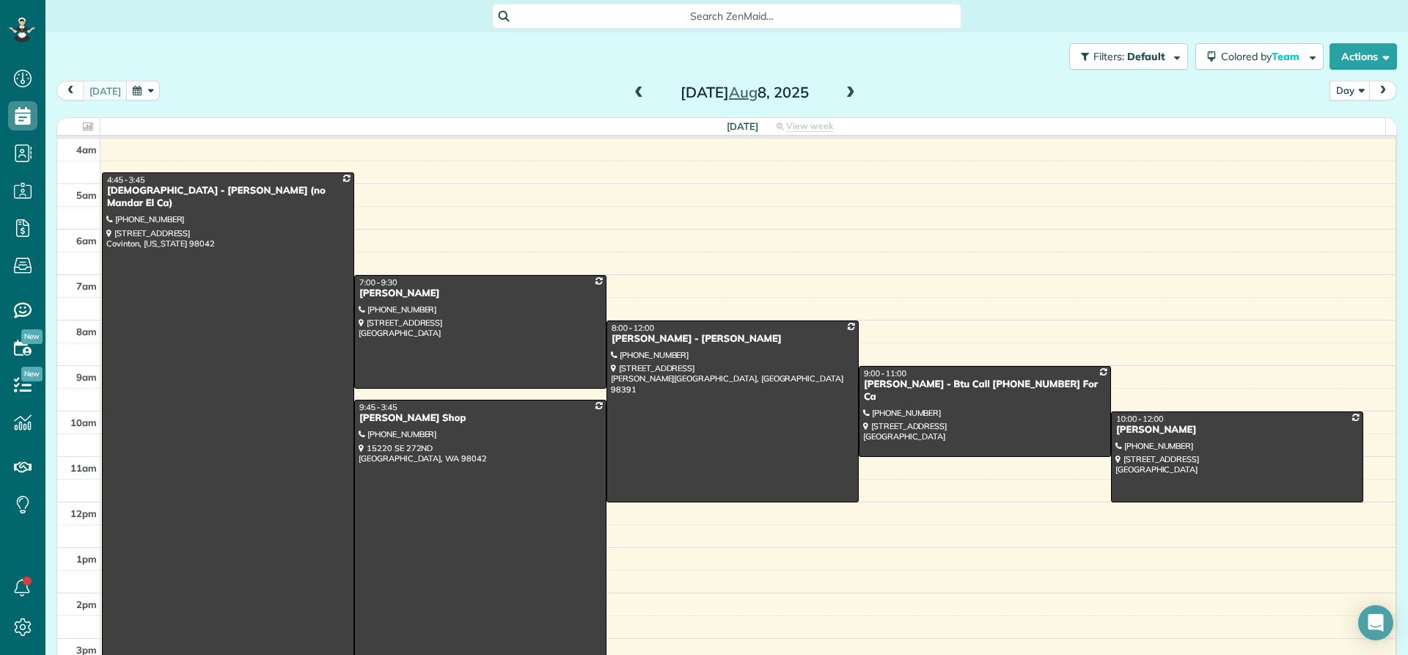
scroll to position [137, 0]
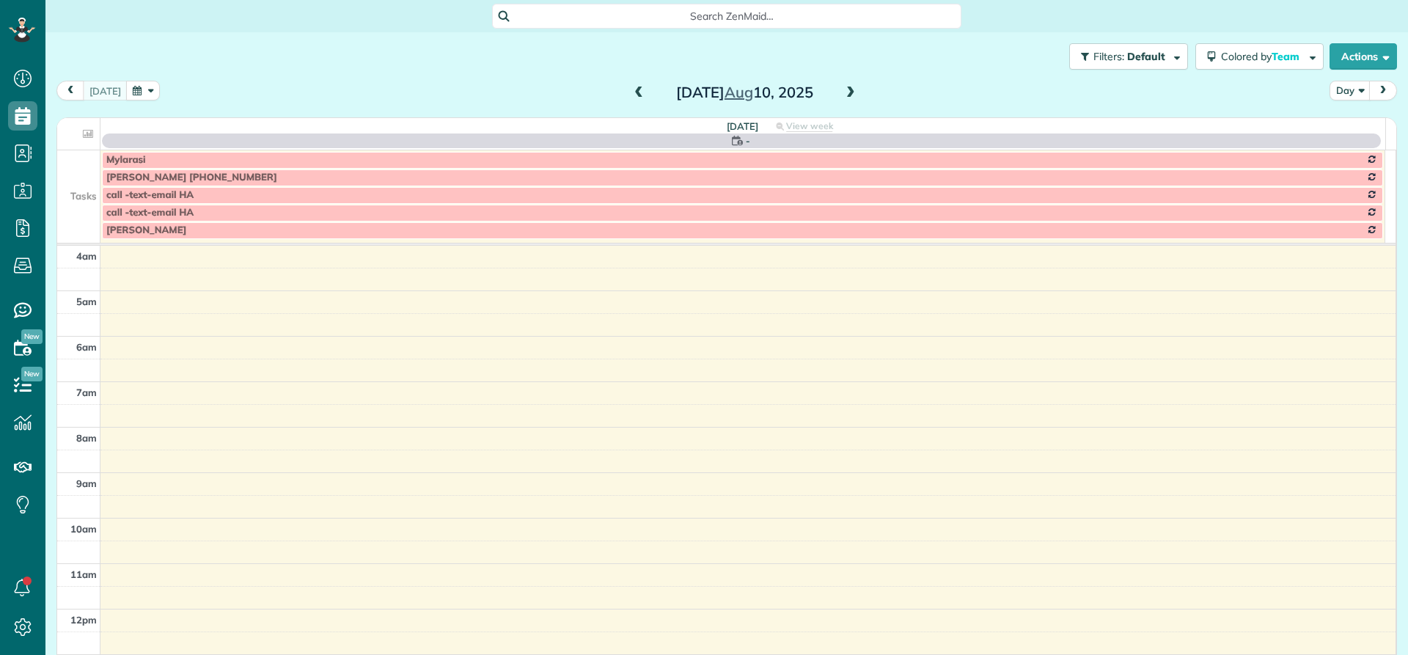
scroll to position [137, 0]
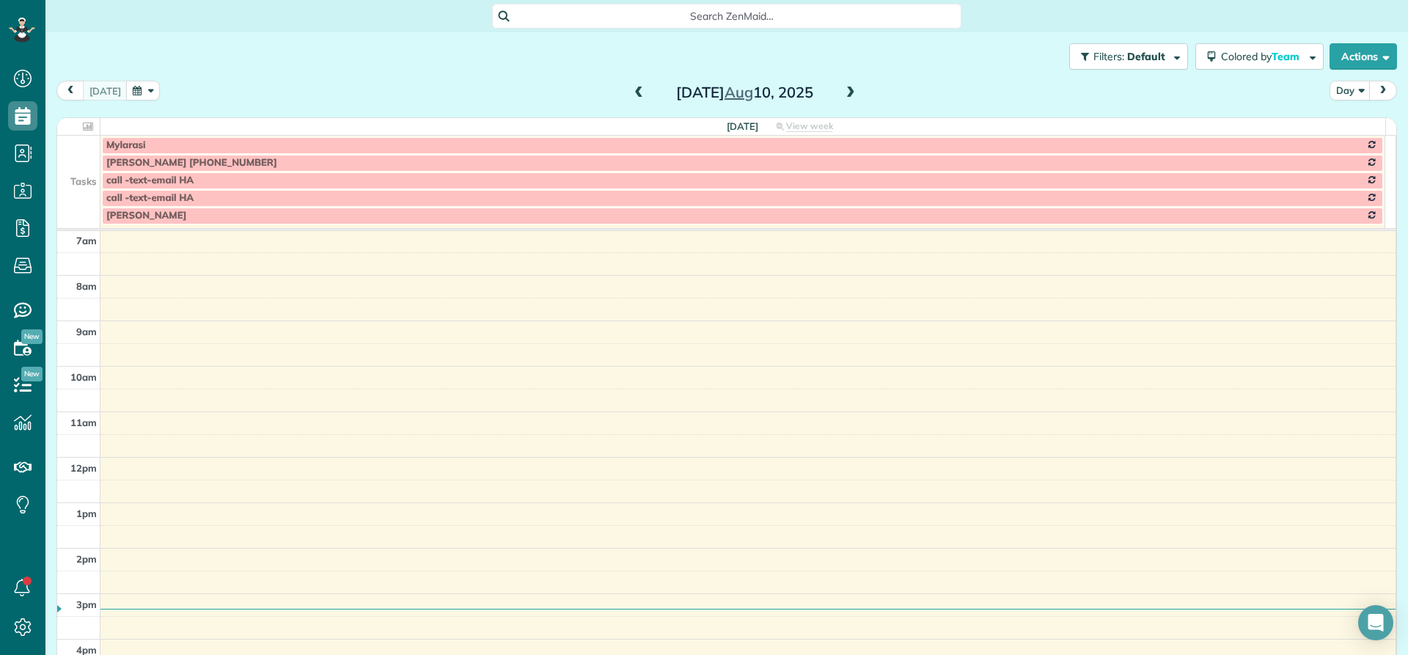
click at [842, 96] on span at bounding box center [850, 93] width 16 height 13
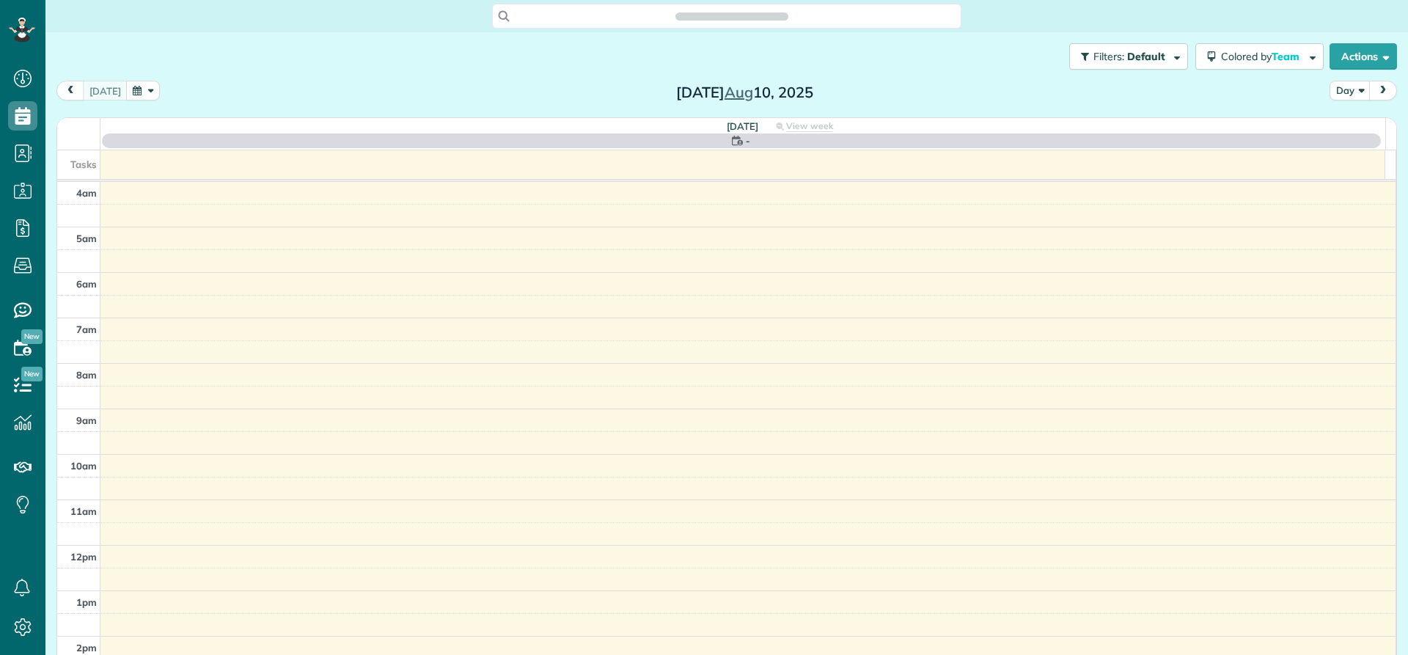
scroll to position [137, 0]
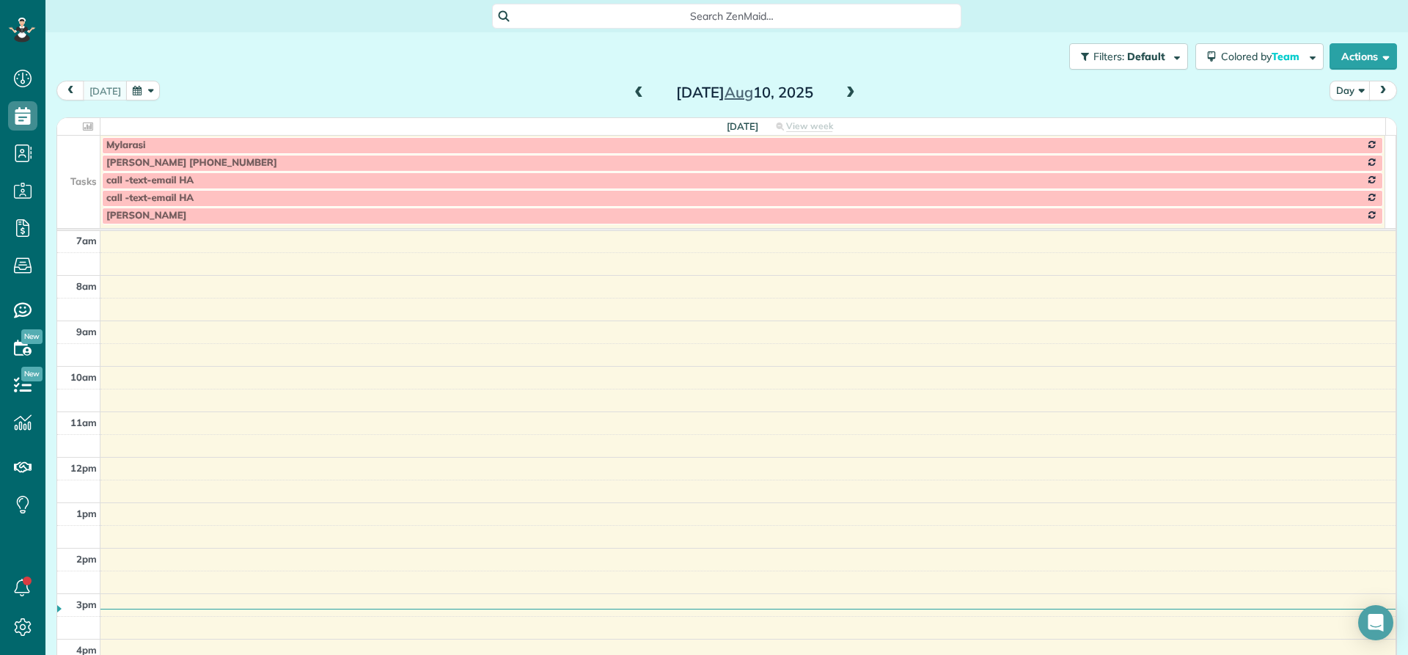
click at [842, 90] on span at bounding box center [850, 93] width 16 height 13
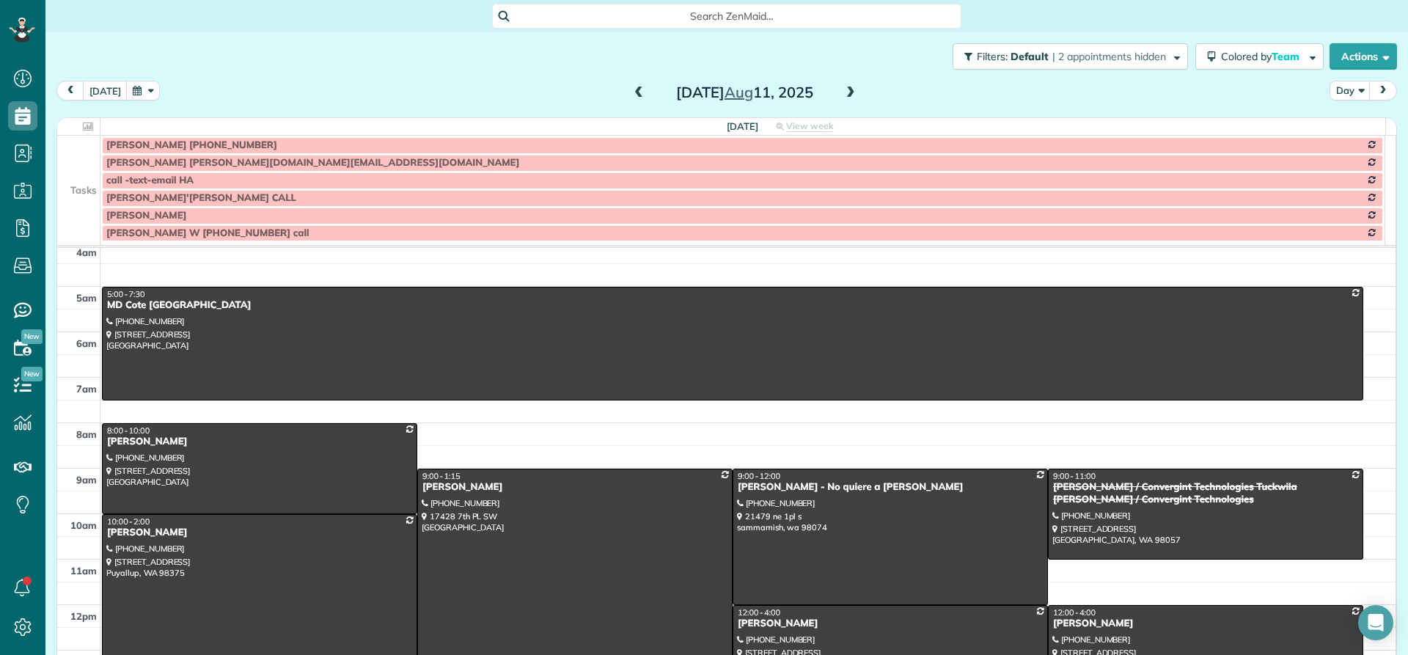
scroll to position [0, 0]
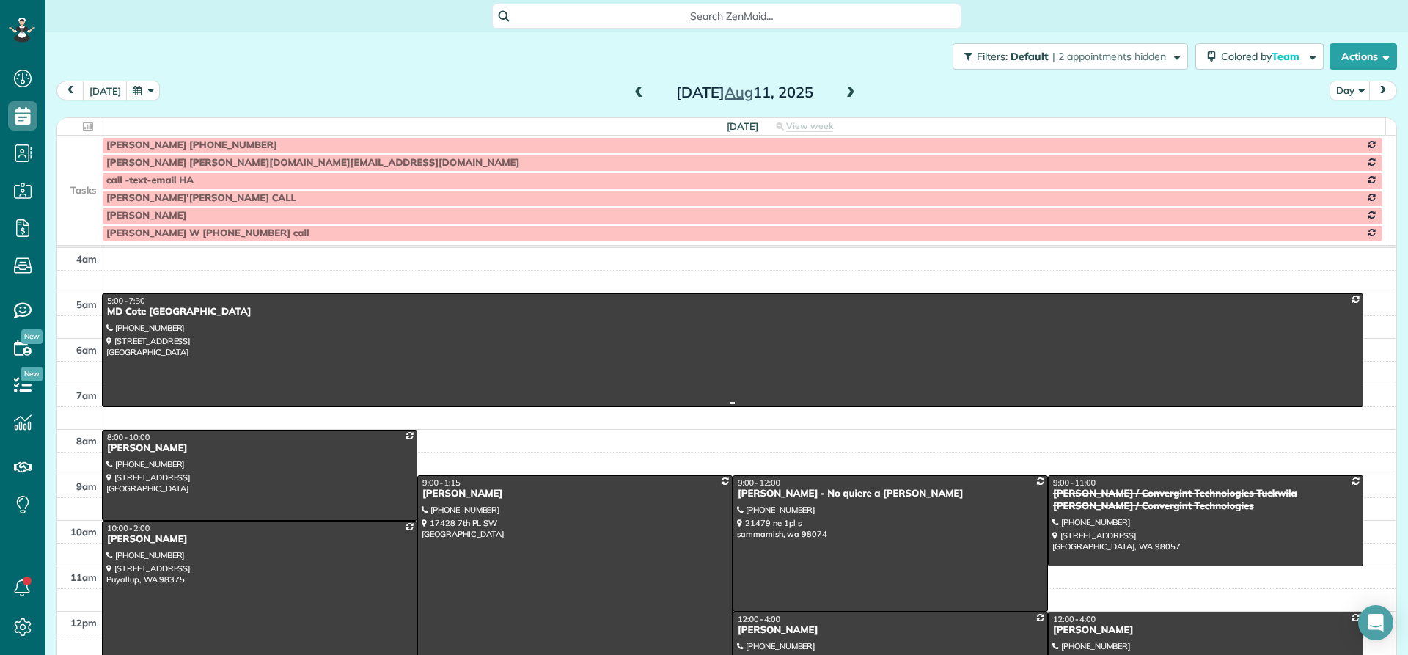
click at [147, 316] on div "MD Cote [GEOGRAPHIC_DATA]" at bounding box center [732, 312] width 1252 height 12
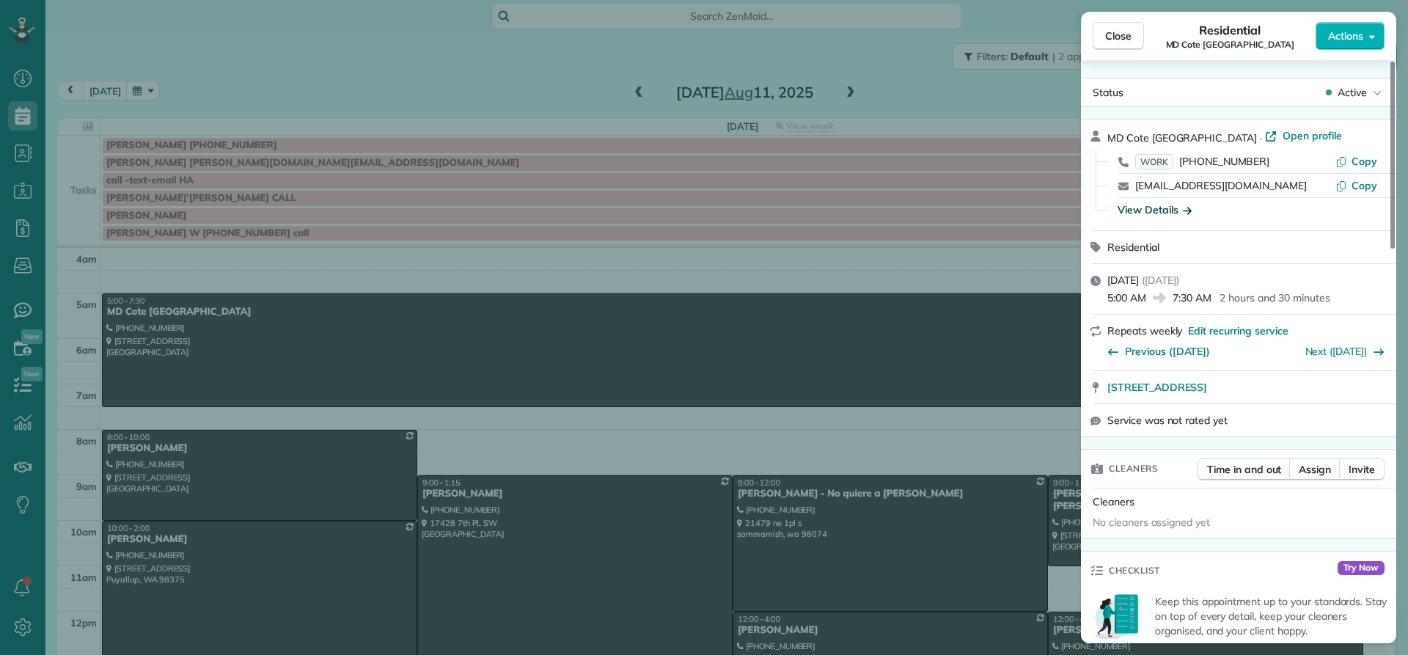
click at [1165, 212] on div "View Details" at bounding box center [1154, 209] width 74 height 15
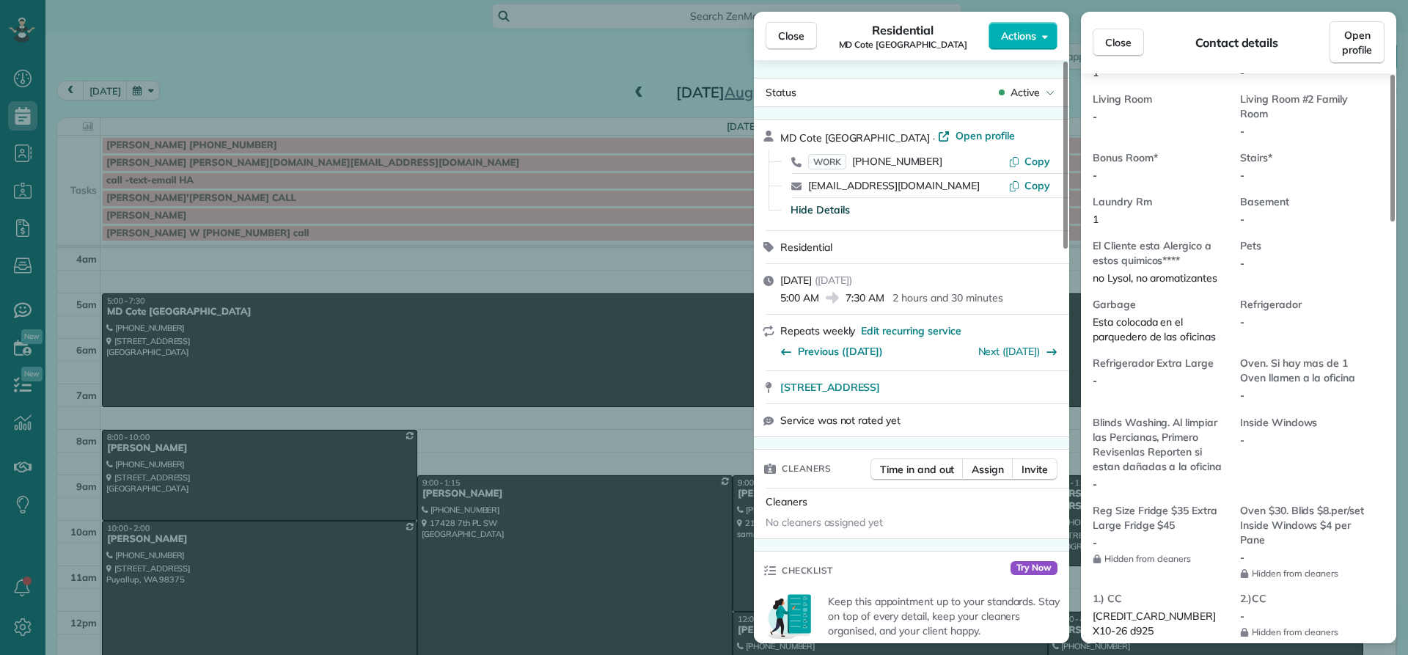
scroll to position [883, 0]
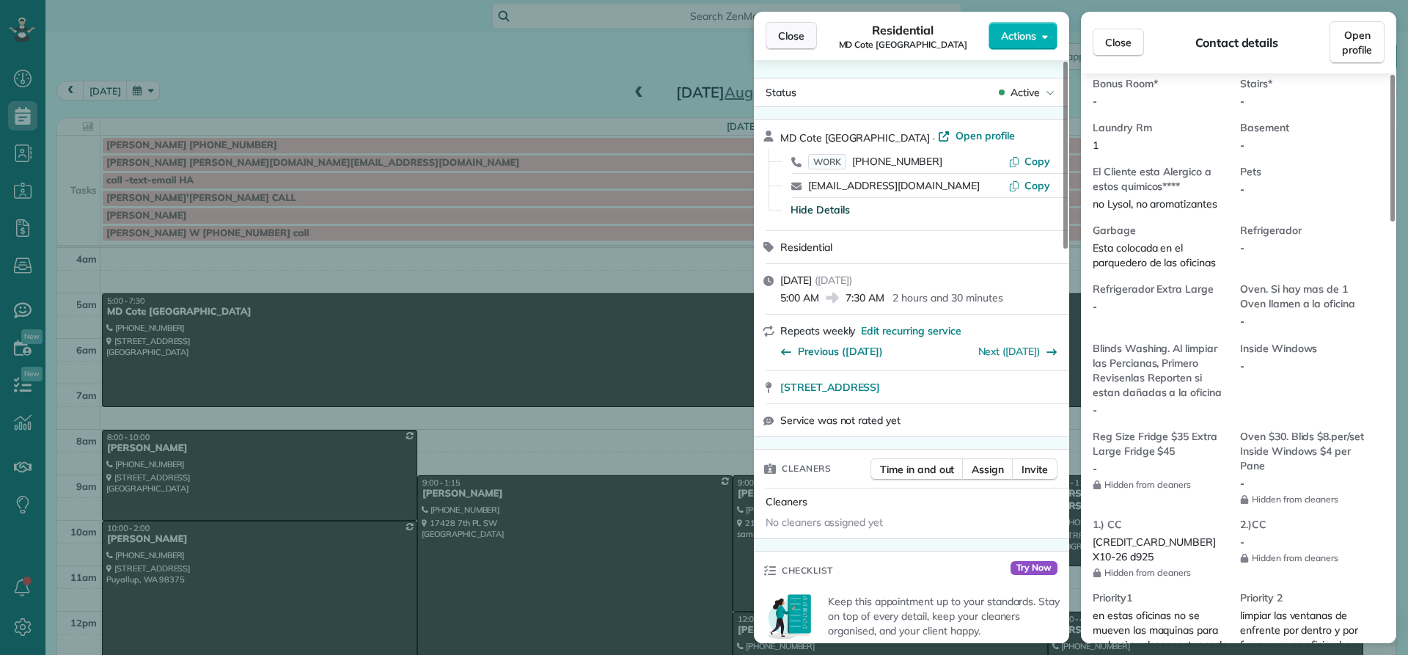
click at [780, 39] on span "Close" at bounding box center [791, 36] width 26 height 15
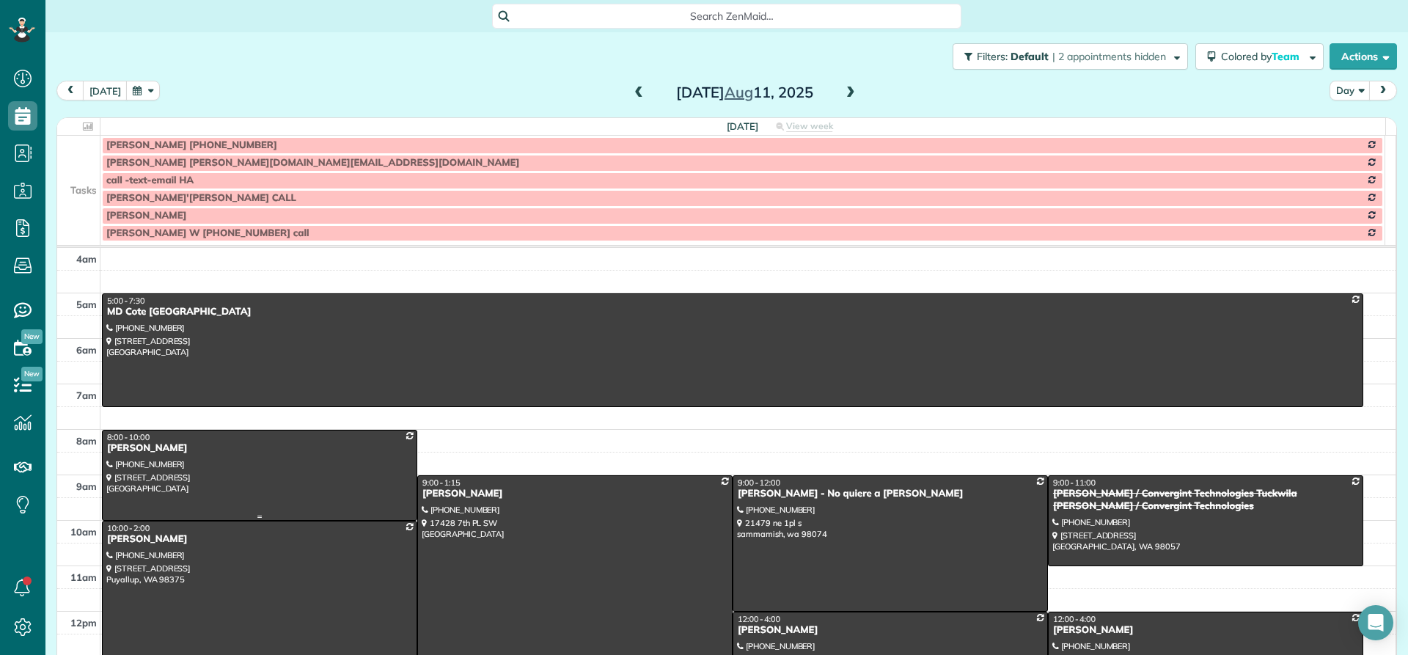
click at [141, 448] on div "[PERSON_NAME]" at bounding box center [259, 448] width 306 height 12
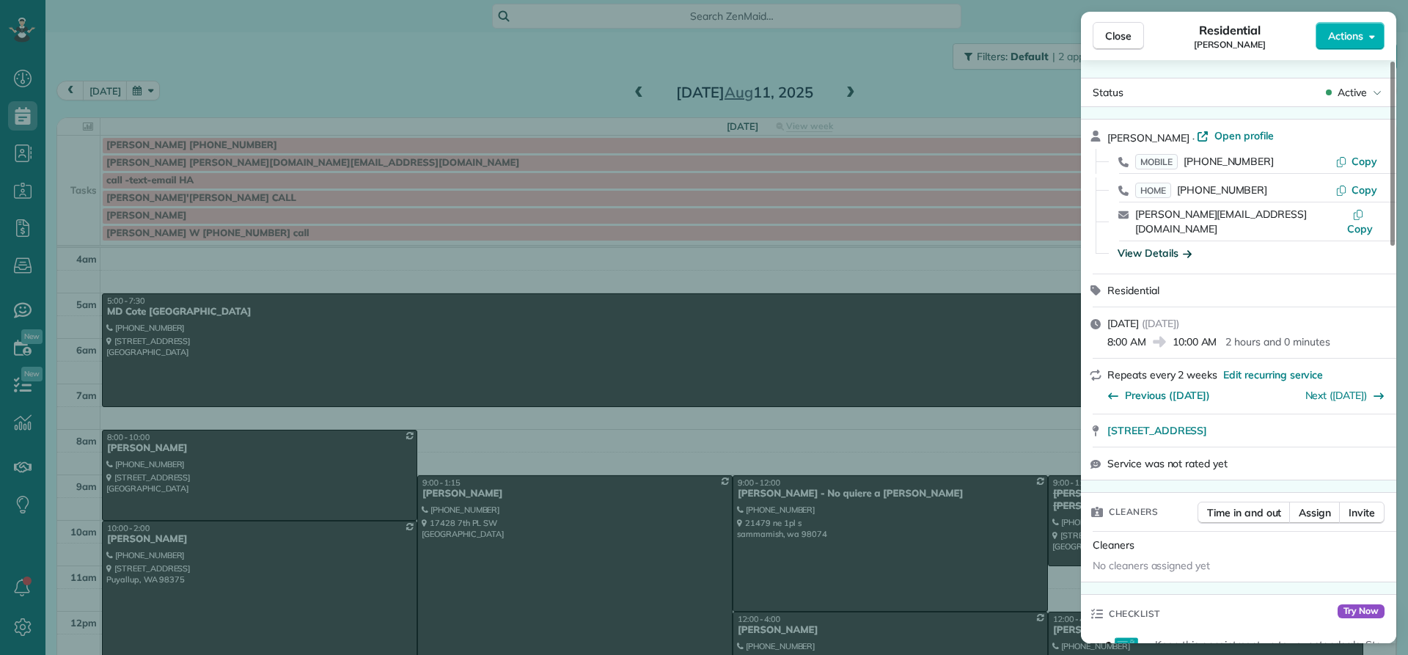
click at [1150, 246] on div "View Details" at bounding box center [1154, 253] width 74 height 15
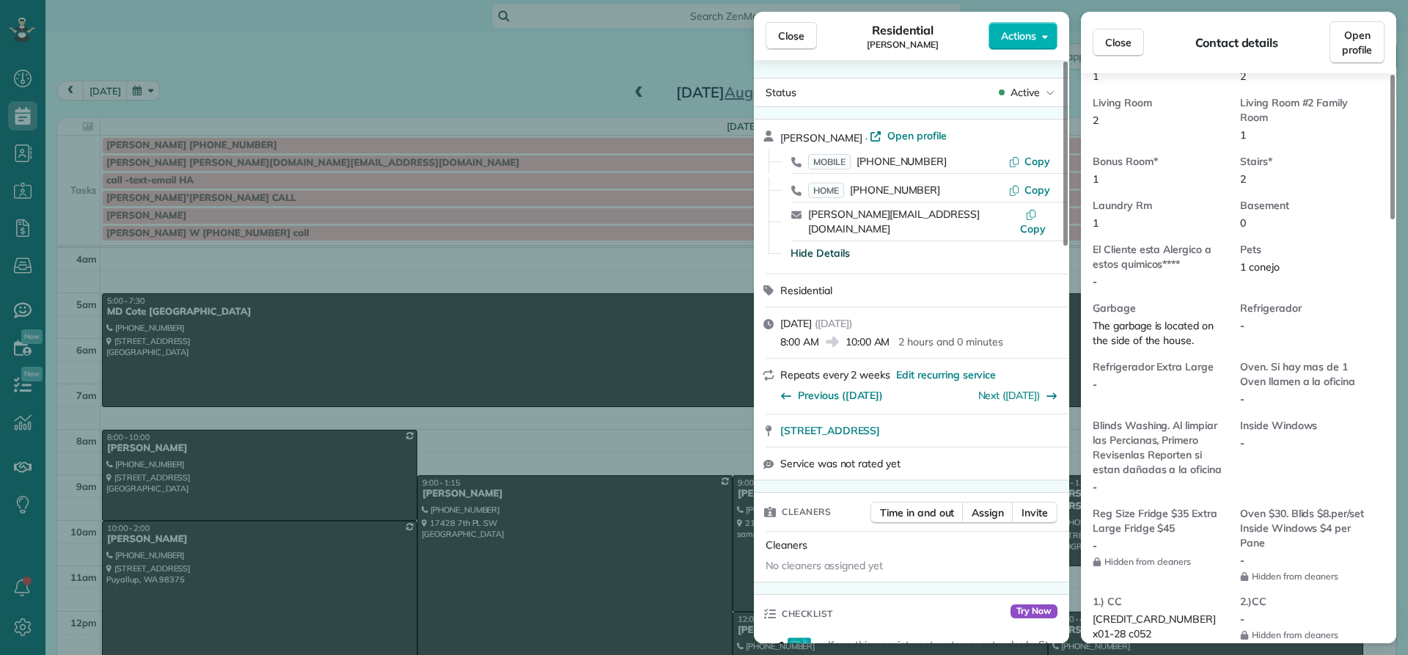
scroll to position [1031, 0]
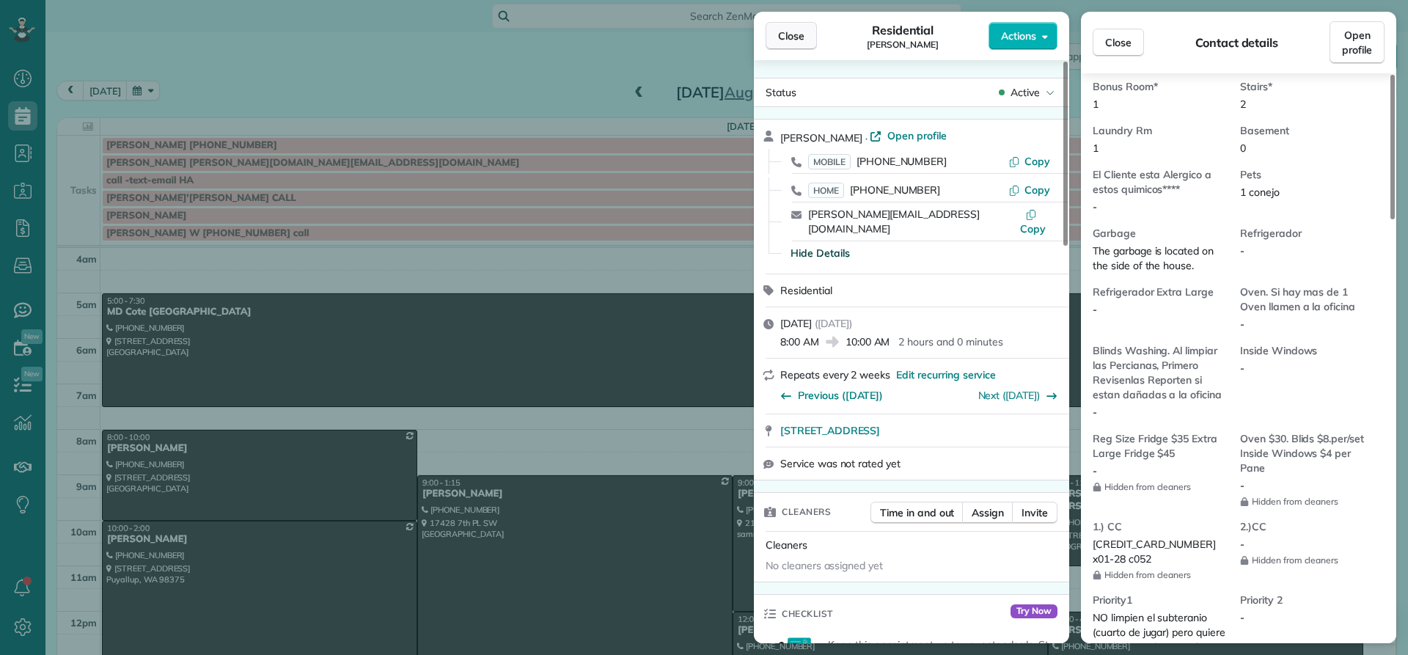
click at [788, 40] on span "Close" at bounding box center [791, 36] width 26 height 15
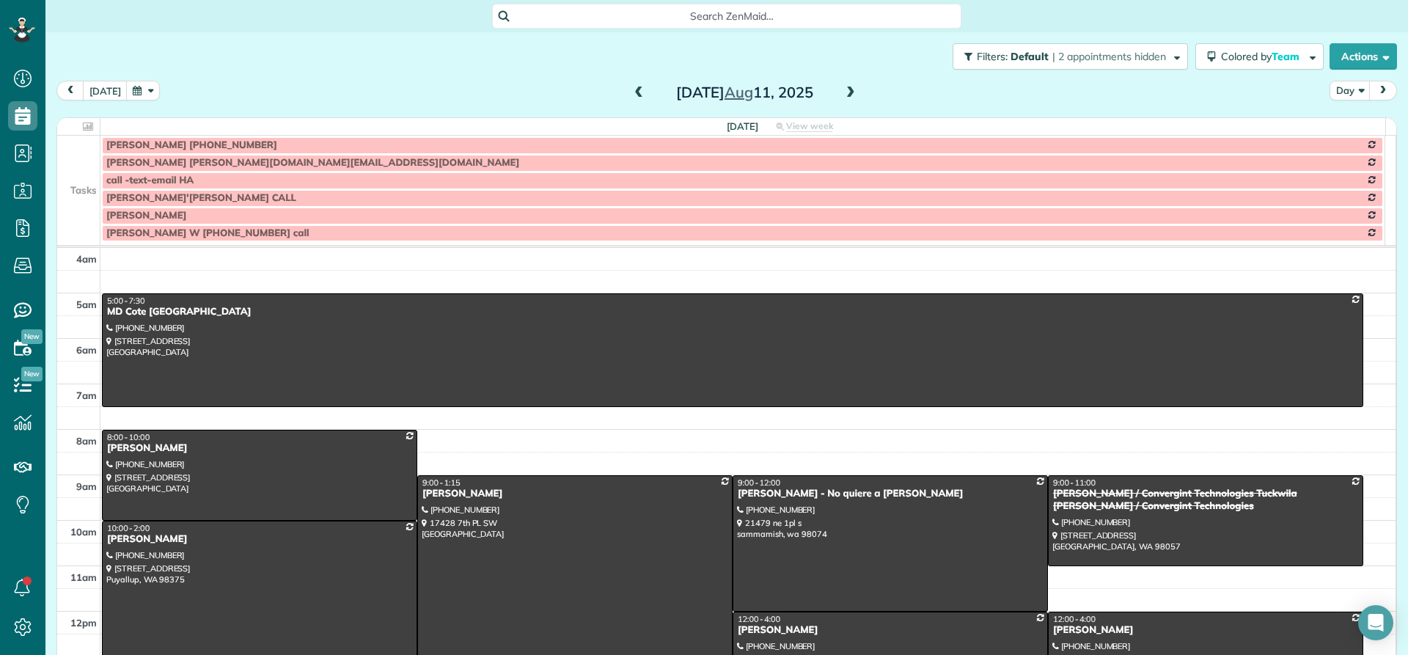
click at [449, 497] on div "[PERSON_NAME]" at bounding box center [575, 494] width 306 height 12
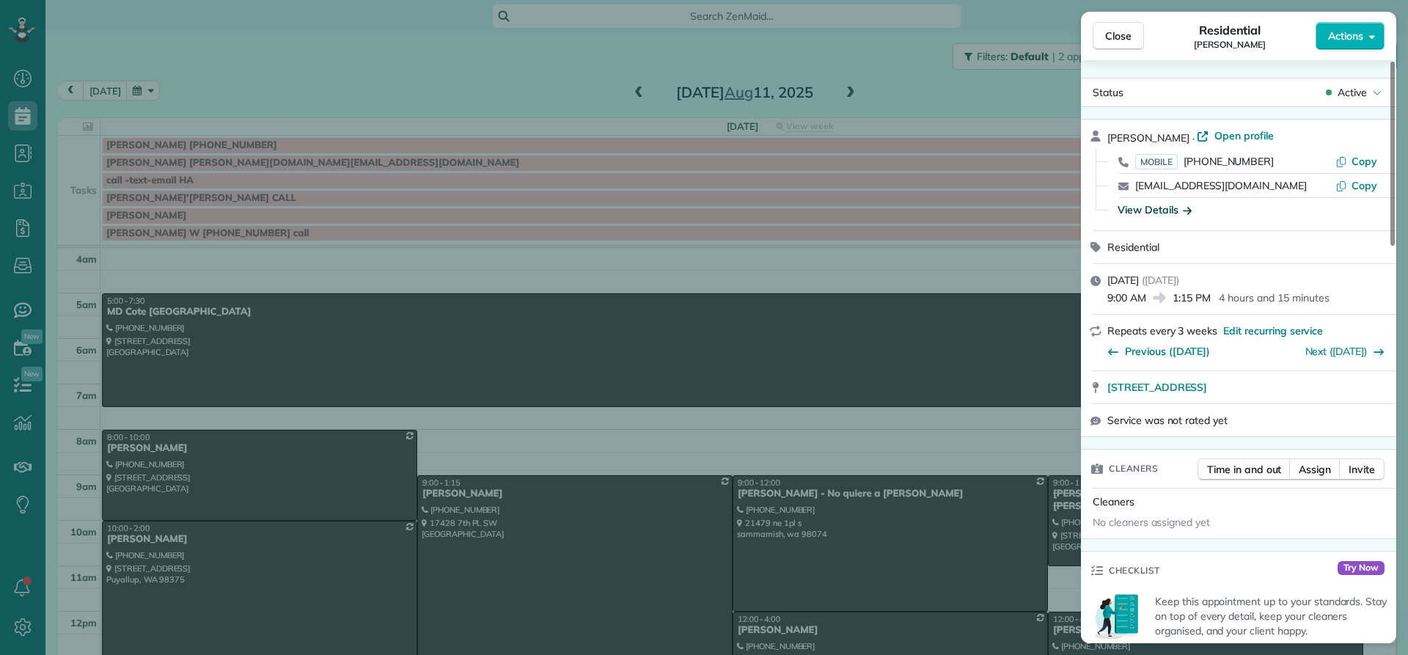
click at [1164, 212] on div "View Details" at bounding box center [1154, 209] width 74 height 15
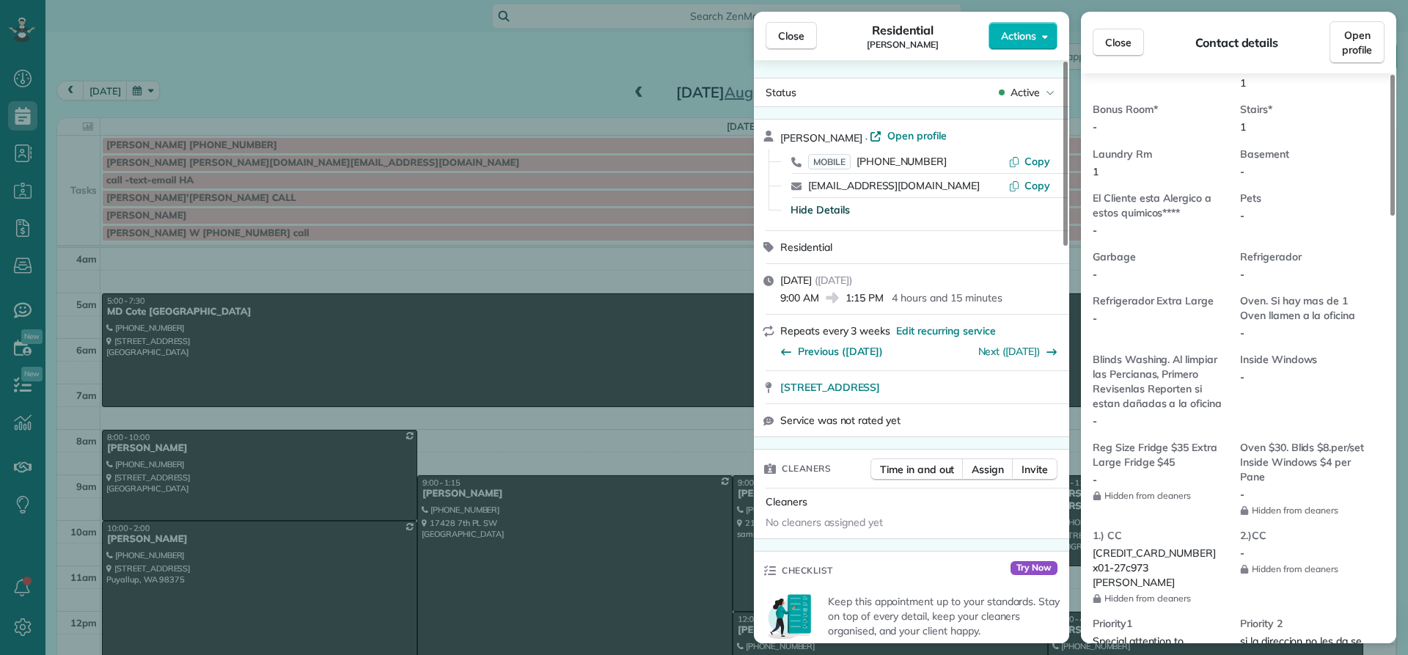
scroll to position [1035, 0]
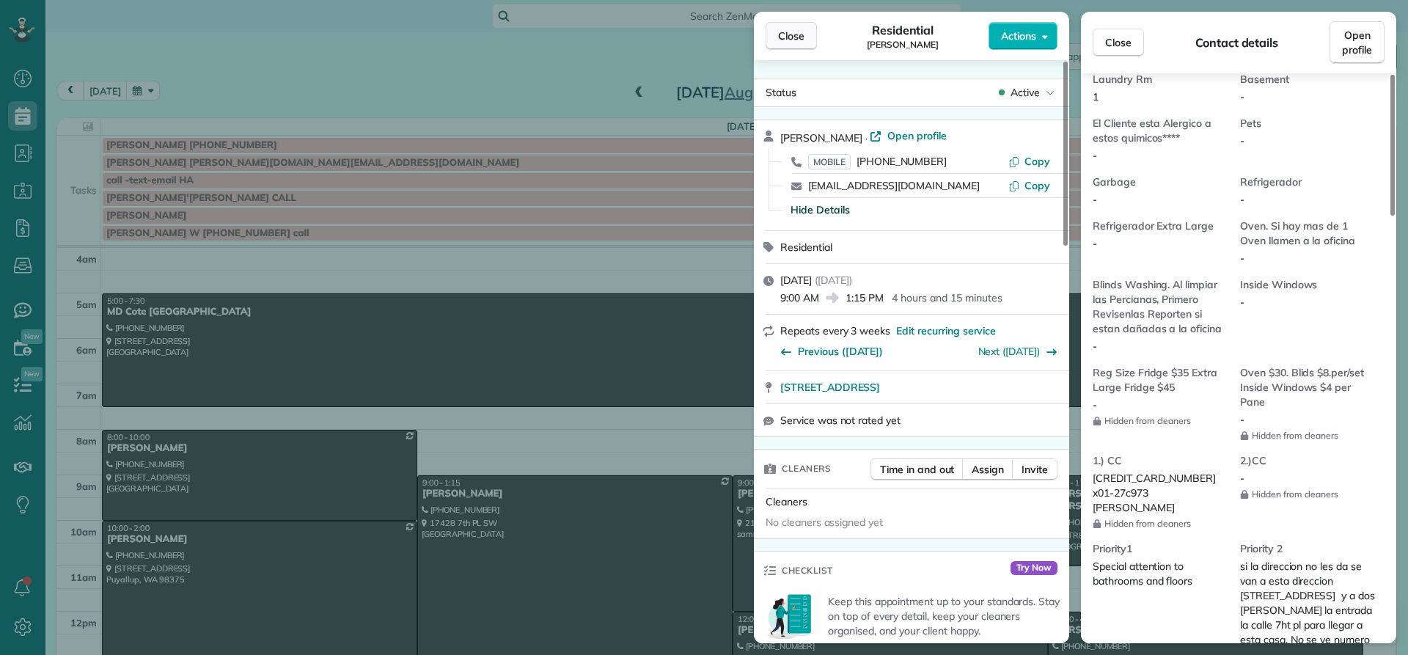
click at [785, 36] on span "Close" at bounding box center [791, 36] width 26 height 15
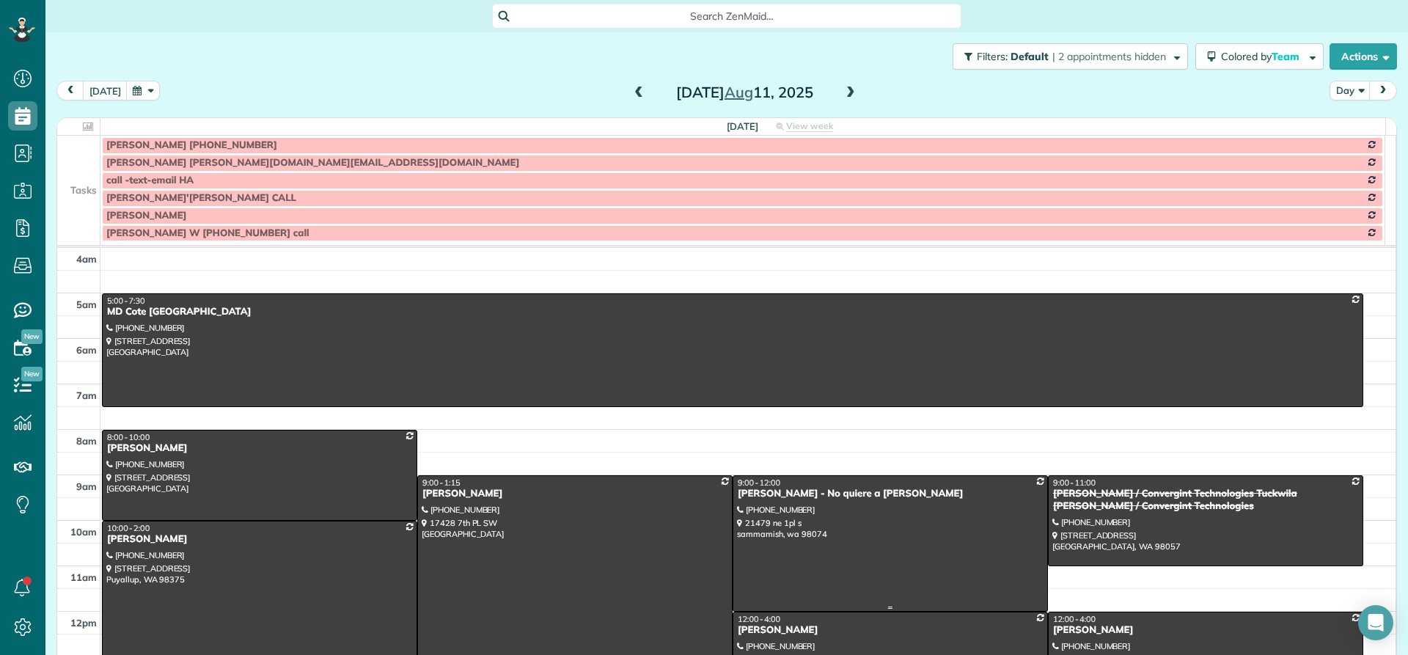
click at [774, 499] on div "[PERSON_NAME] - No quiere a [PERSON_NAME]" at bounding box center [890, 494] width 306 height 12
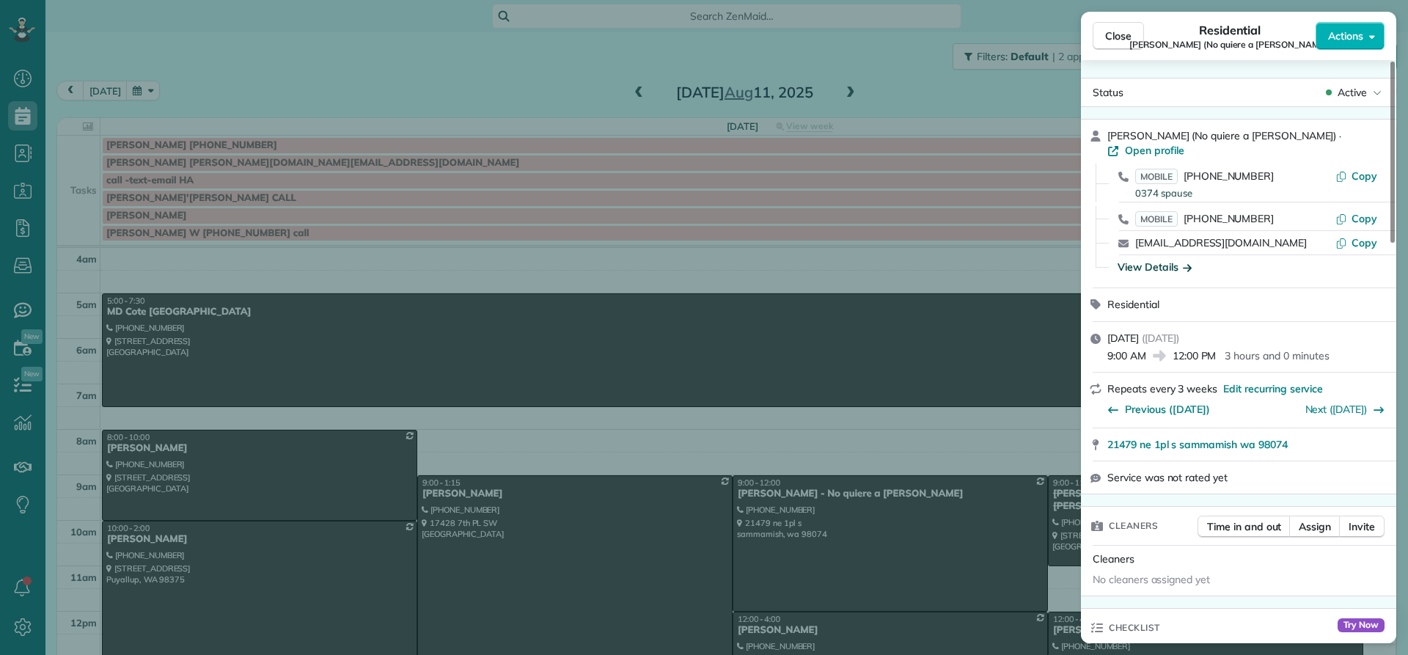
click at [1152, 260] on div "View Details" at bounding box center [1154, 267] width 74 height 15
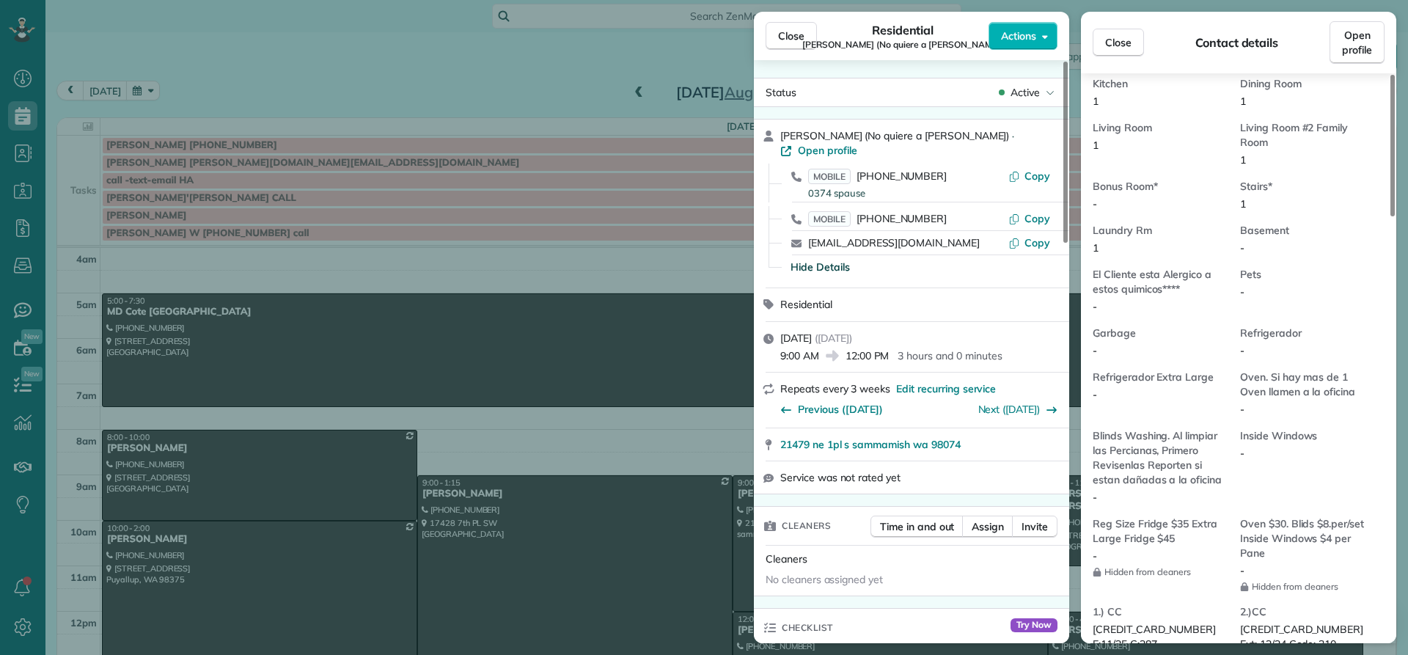
scroll to position [1107, 0]
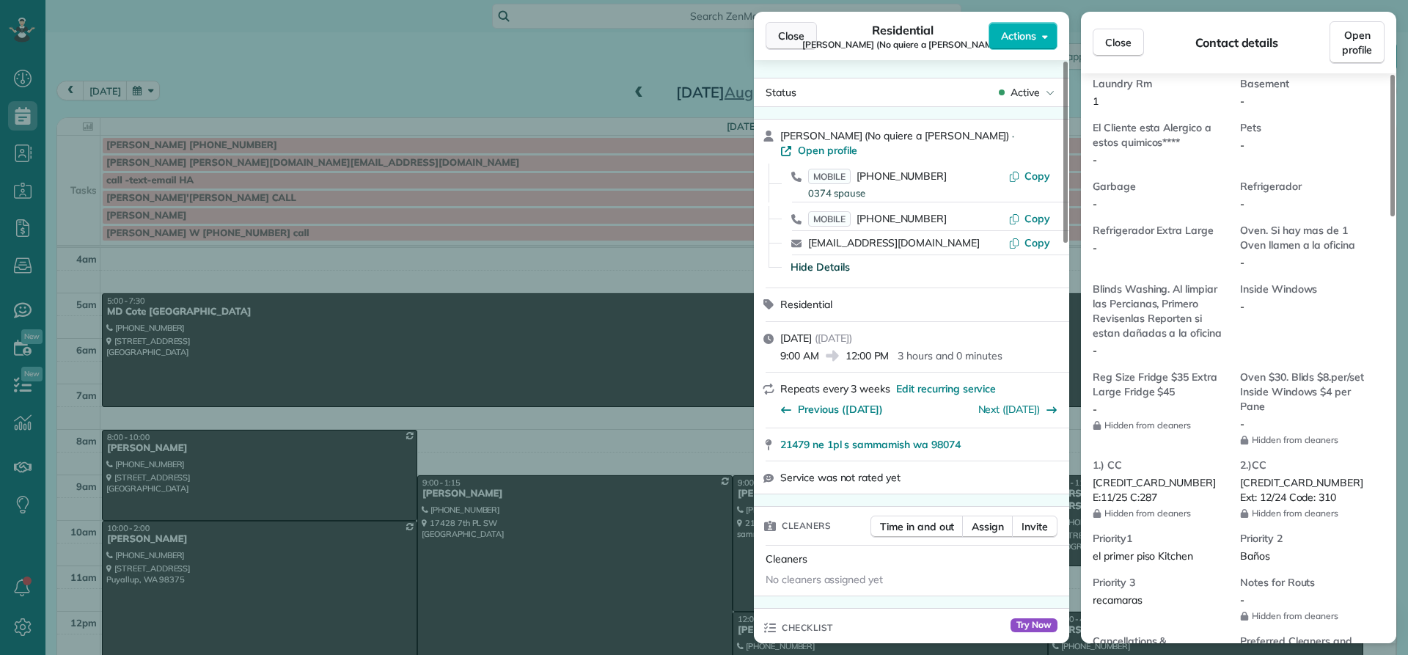
click at [790, 35] on span "Close" at bounding box center [791, 36] width 26 height 15
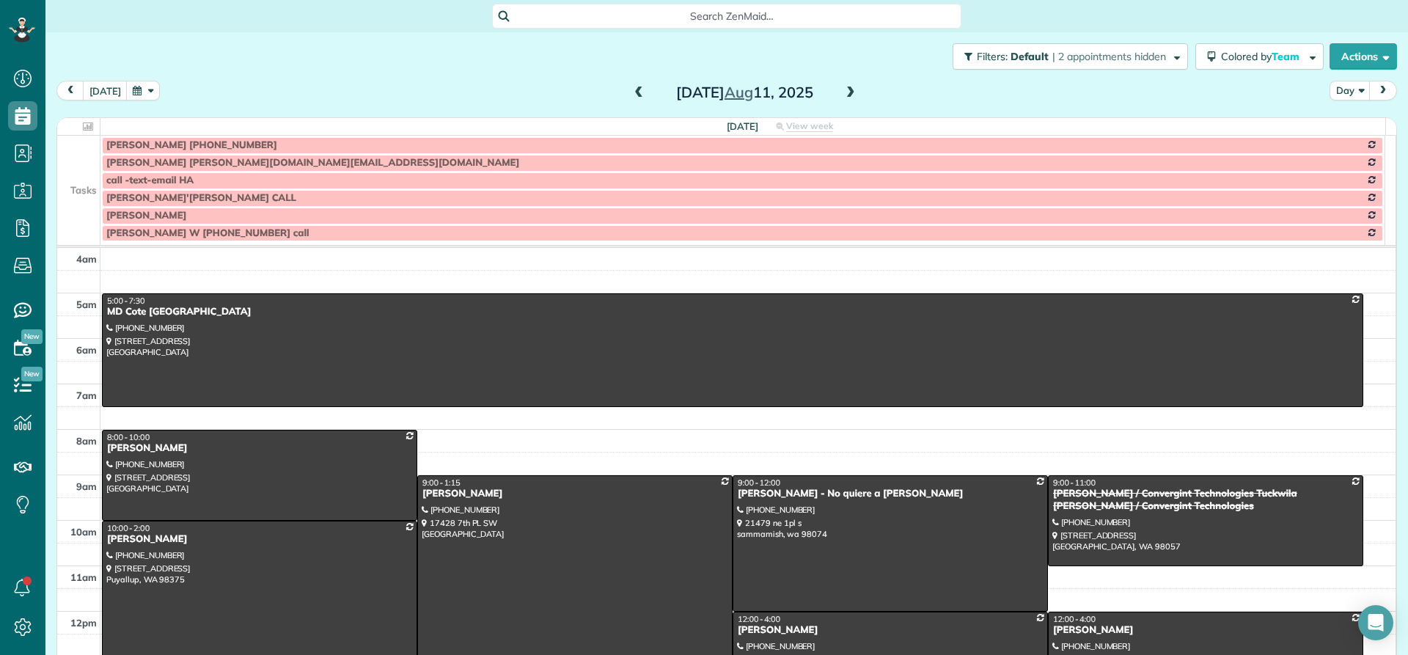
click at [162, 542] on div "[PERSON_NAME]" at bounding box center [259, 539] width 306 height 12
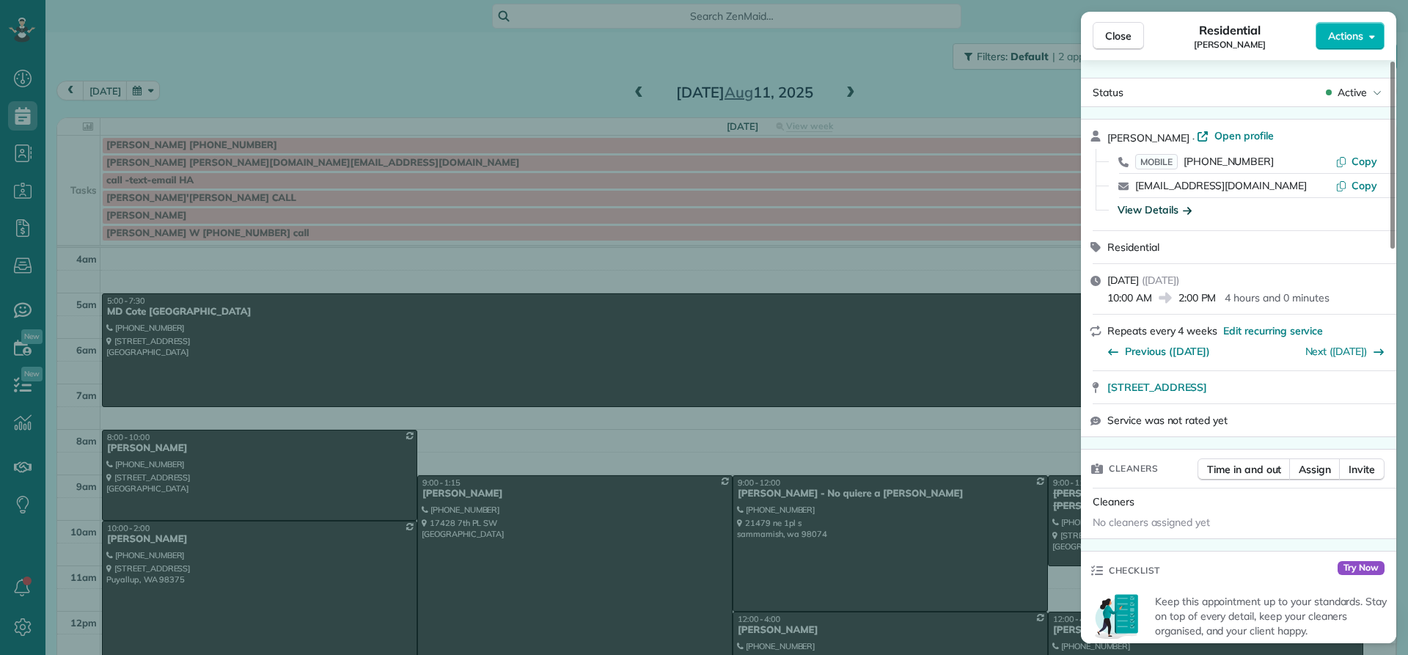
click at [1158, 210] on div "View Details" at bounding box center [1154, 209] width 74 height 15
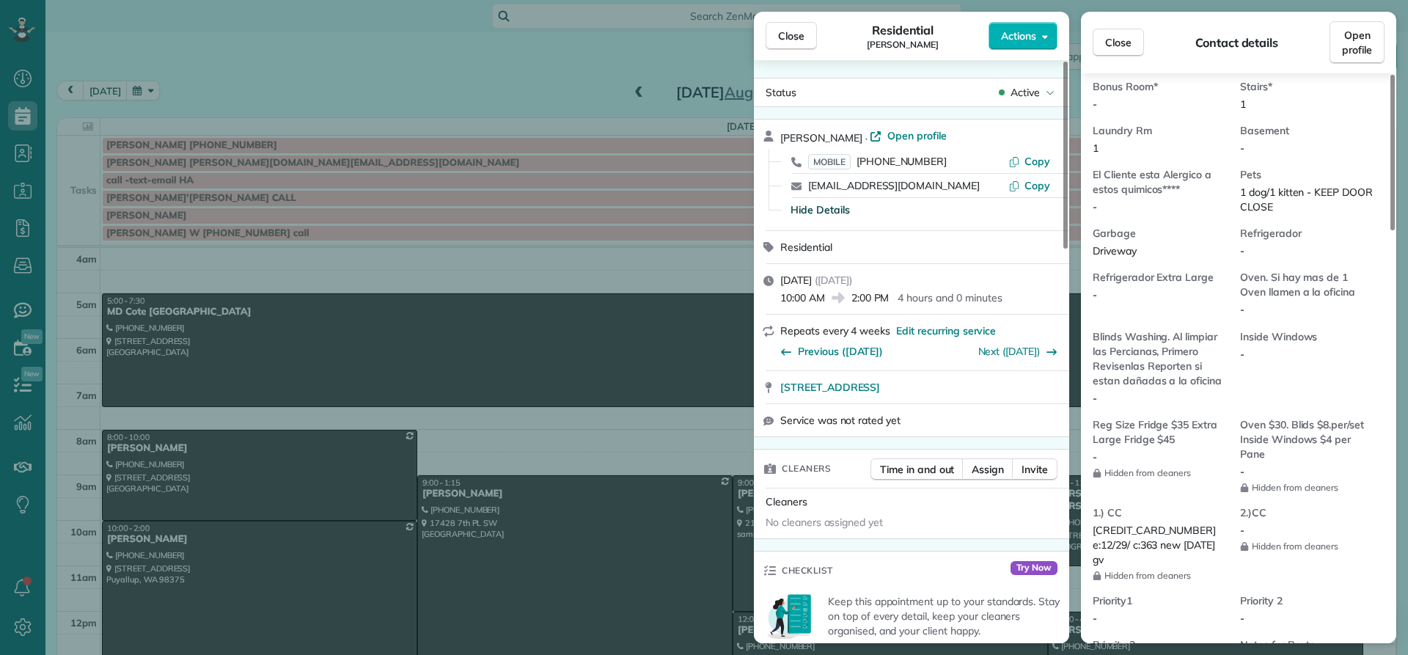
scroll to position [955, 0]
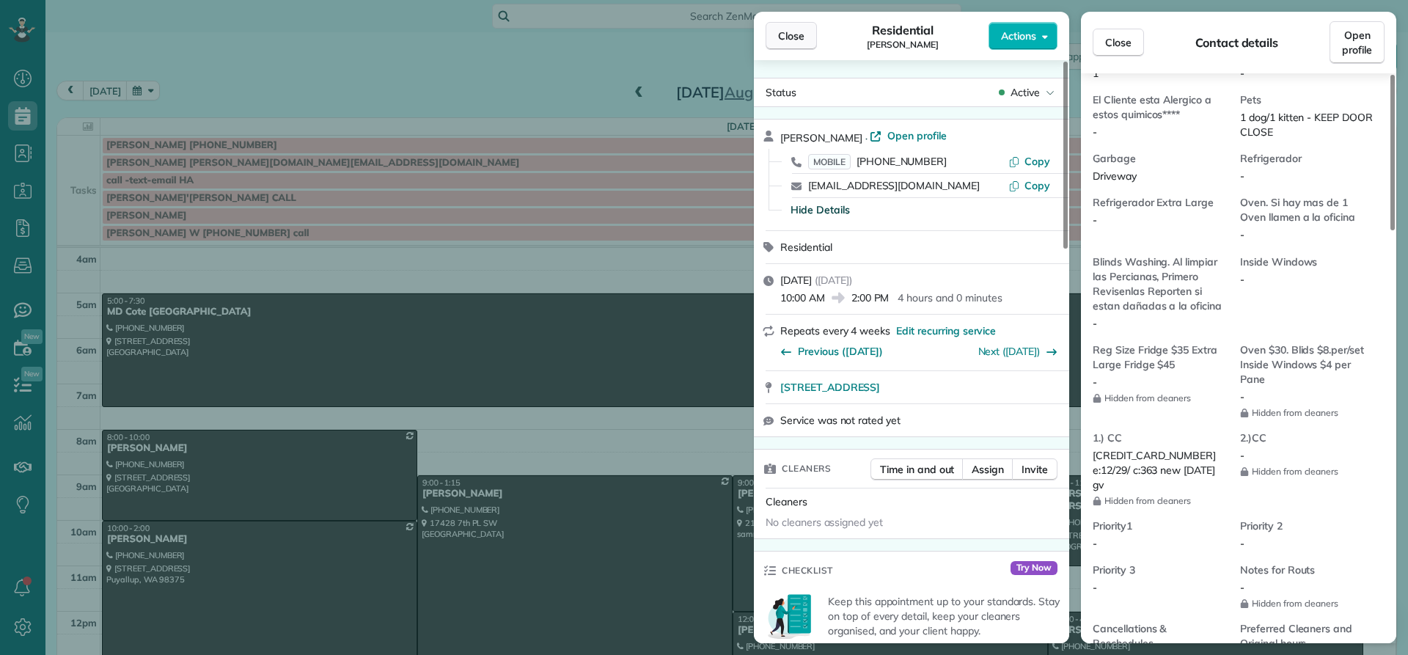
click at [790, 34] on span "Close" at bounding box center [791, 36] width 26 height 15
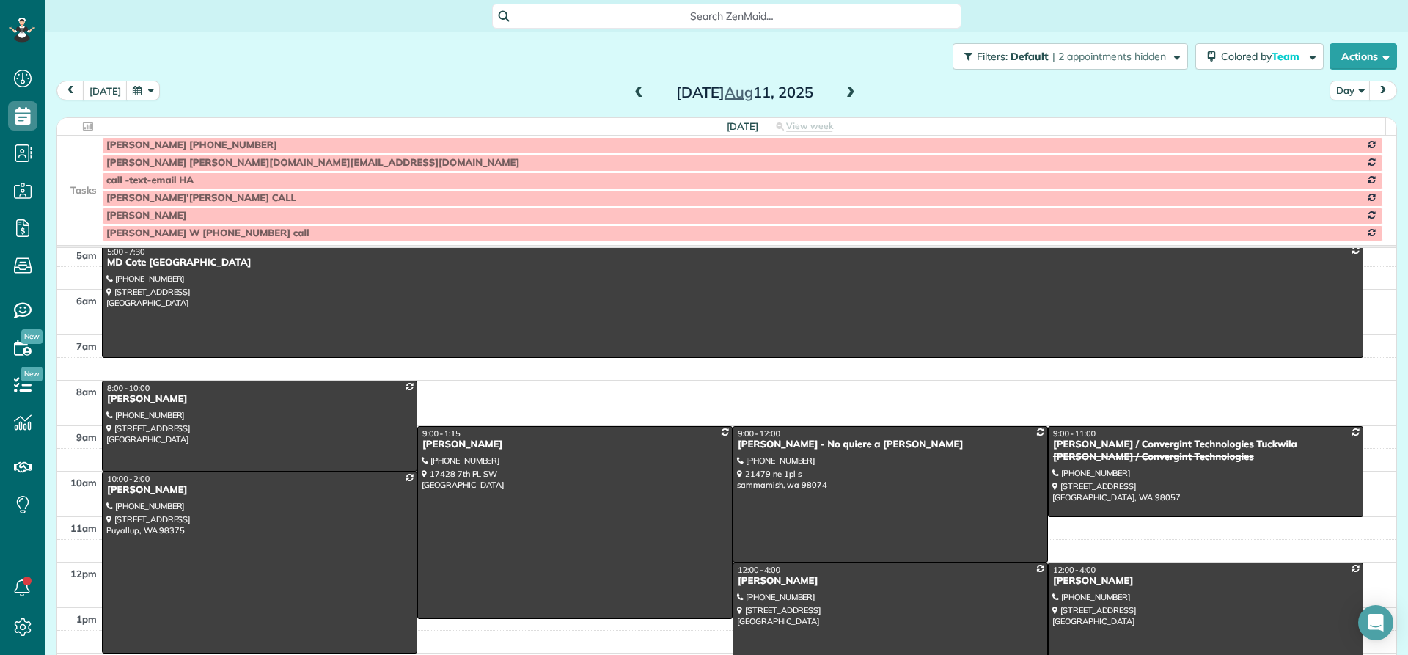
scroll to position [147, 0]
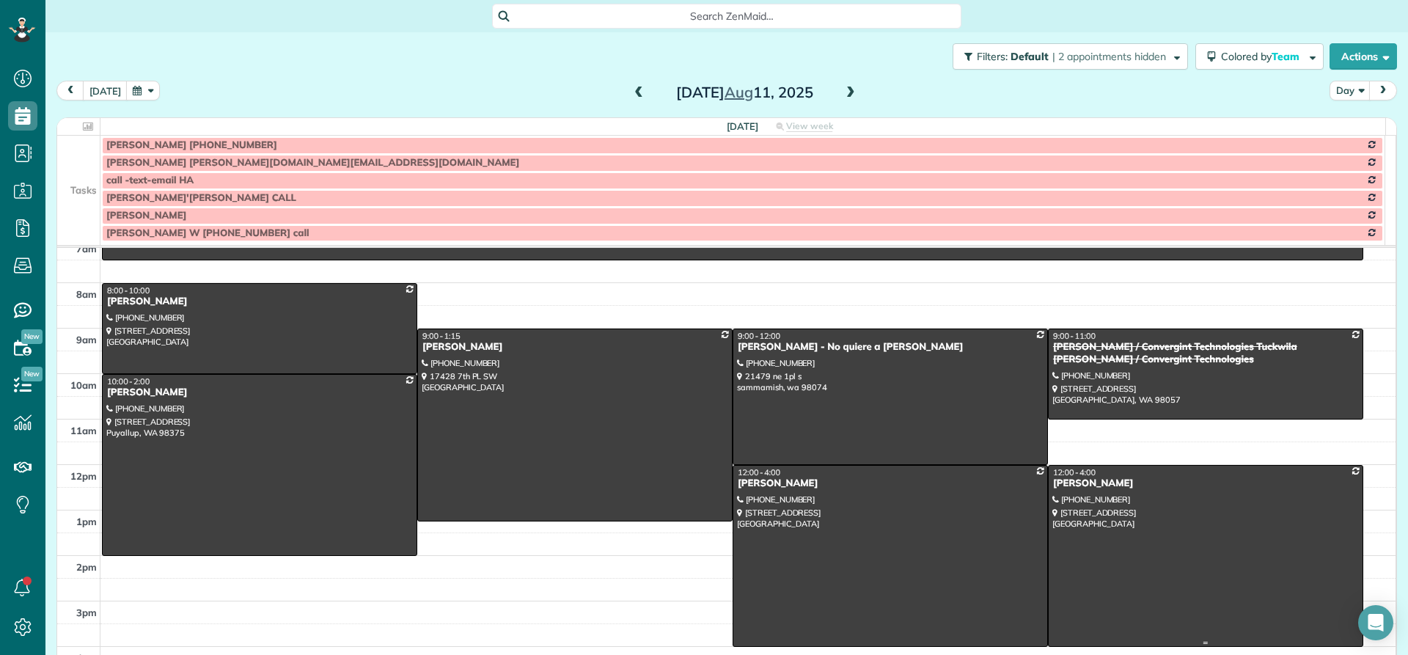
click at [1068, 489] on div "[PERSON_NAME]" at bounding box center [1205, 483] width 306 height 12
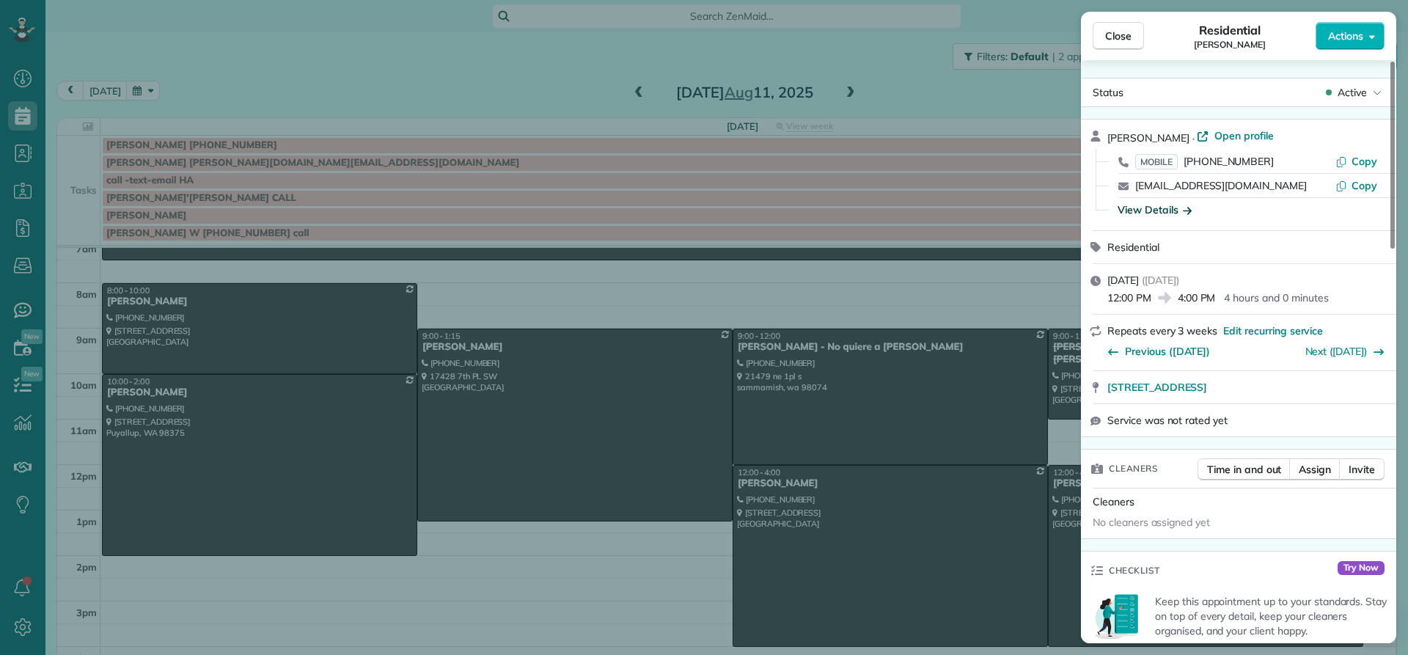
click at [1146, 212] on div "View Details" at bounding box center [1154, 209] width 74 height 15
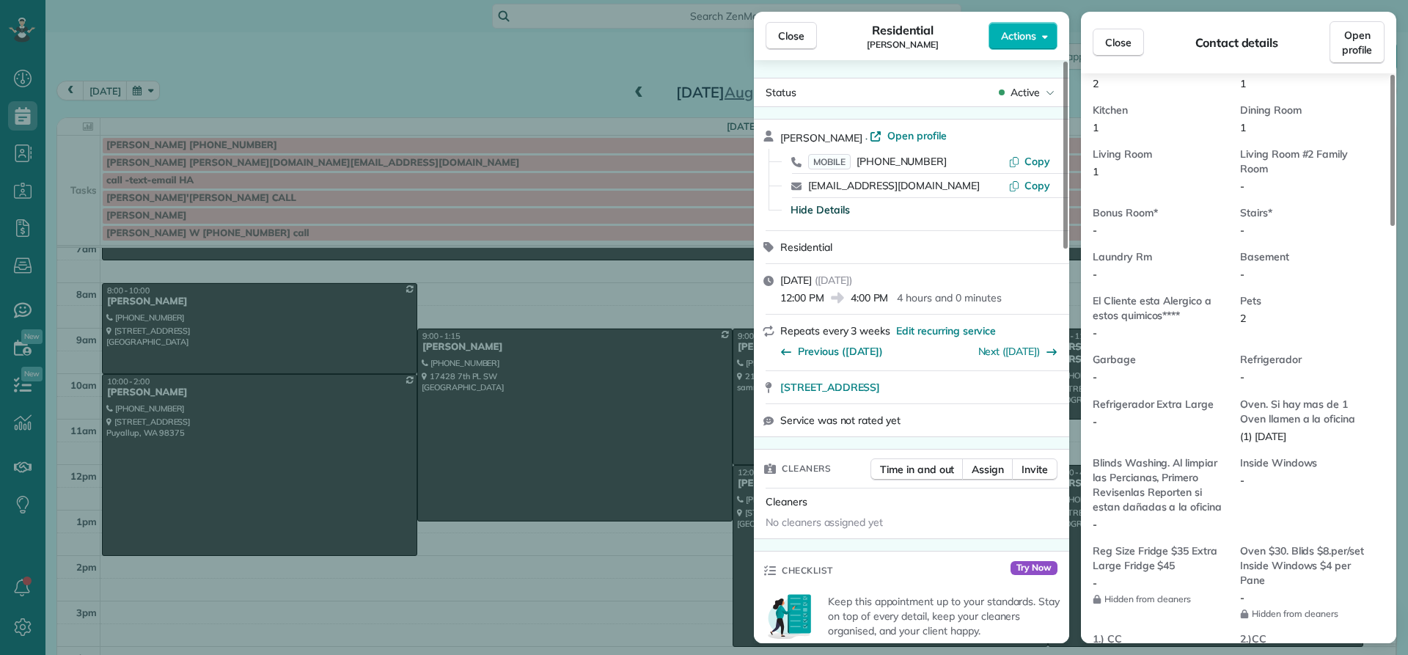
scroll to position [961, 0]
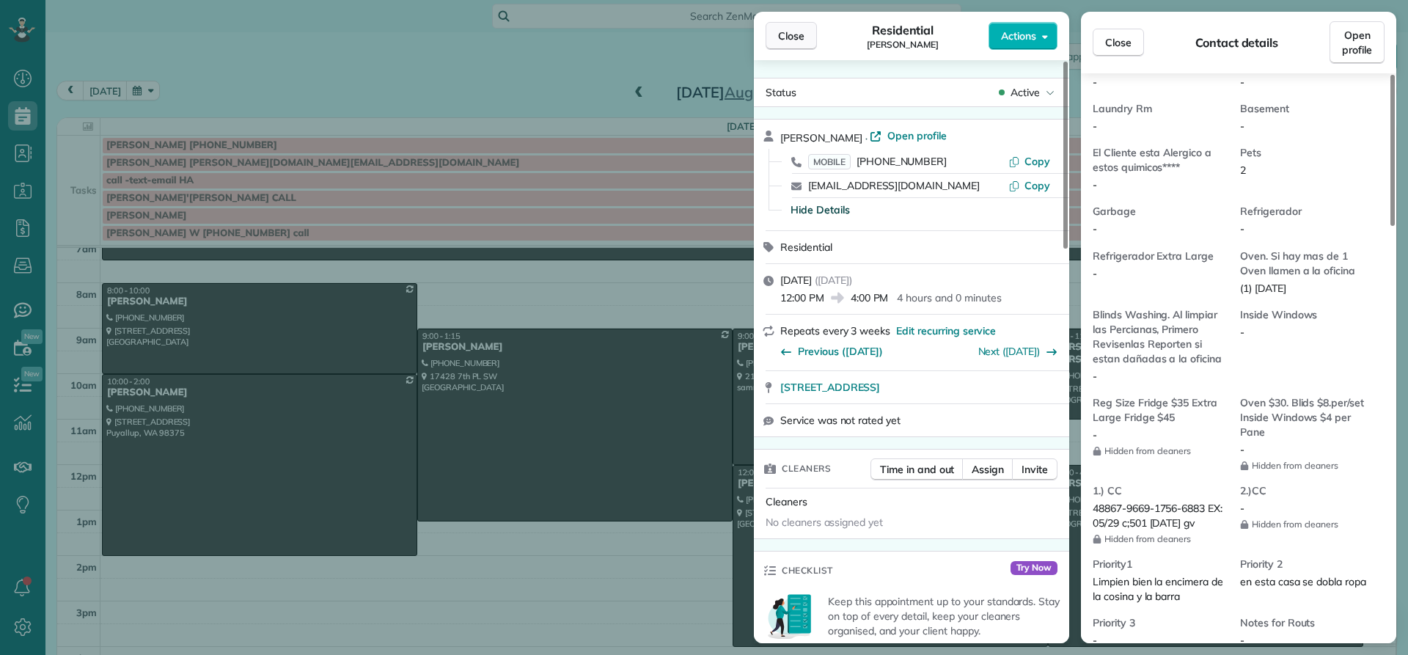
click at [788, 41] on span "Close" at bounding box center [791, 36] width 26 height 15
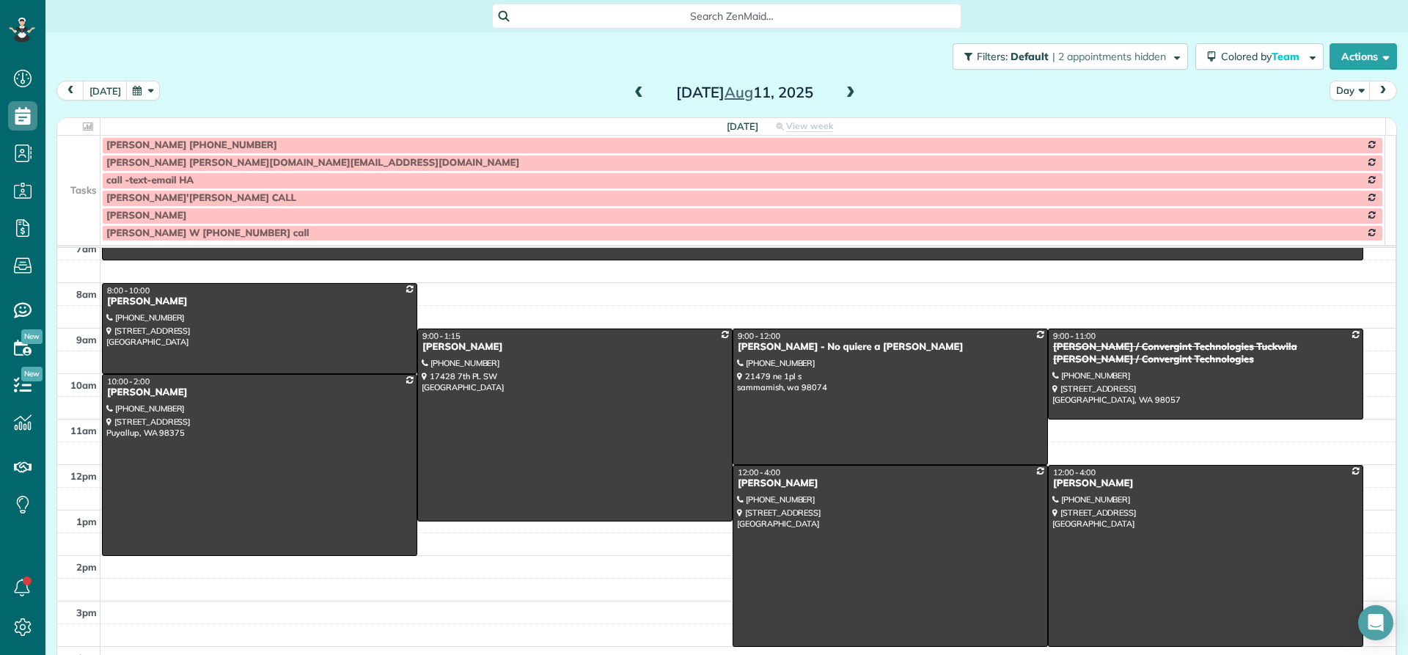
click at [631, 93] on span at bounding box center [639, 93] width 16 height 13
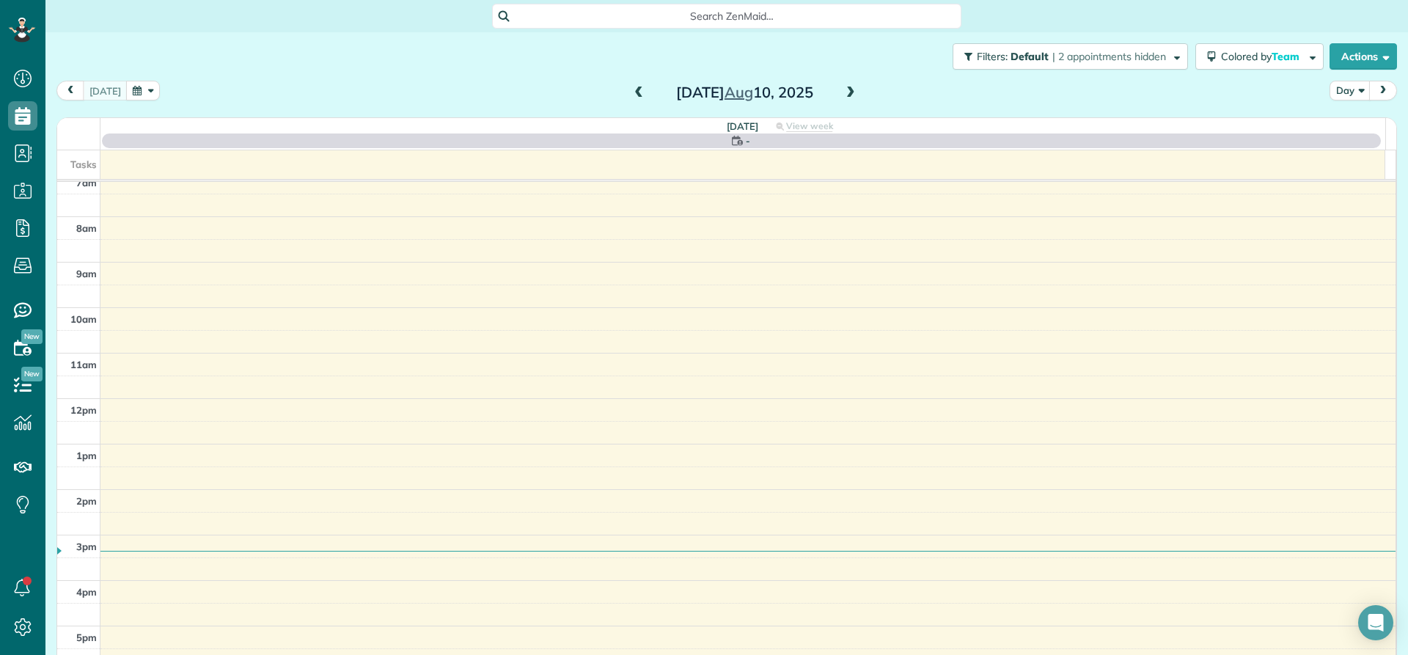
scroll to position [137, 0]
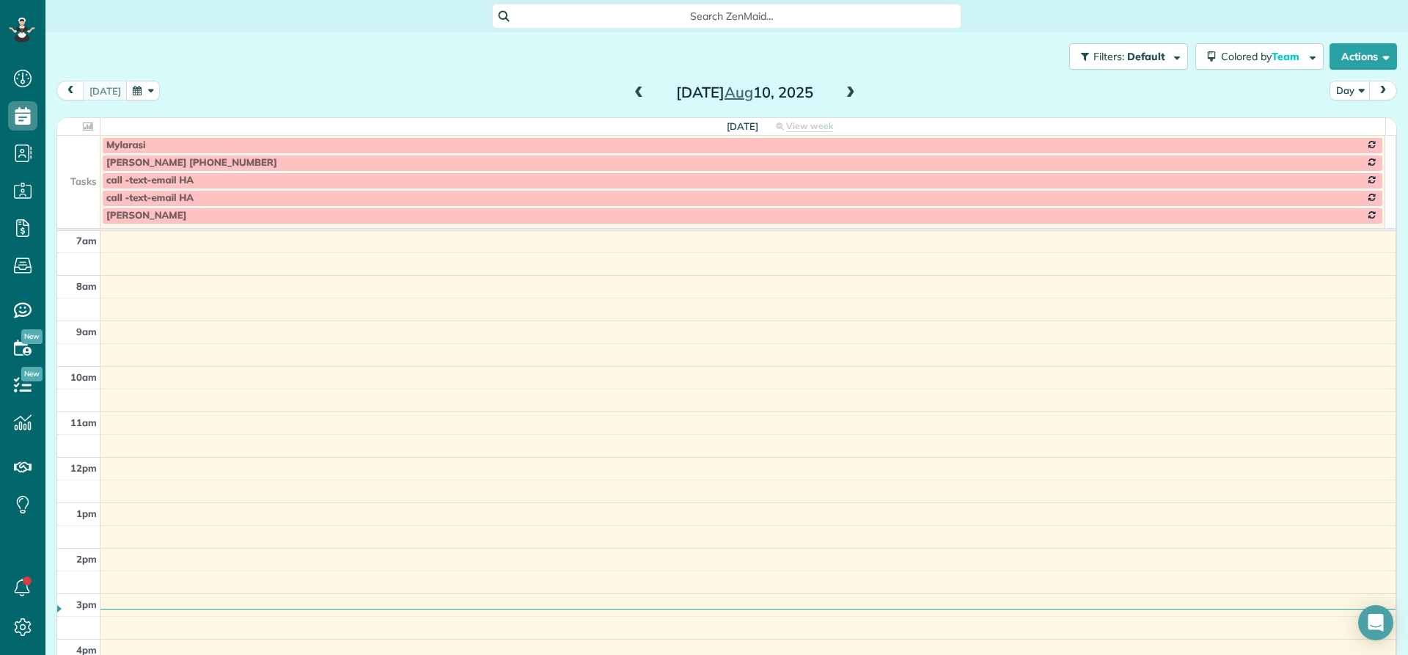
click at [631, 93] on span at bounding box center [639, 93] width 16 height 13
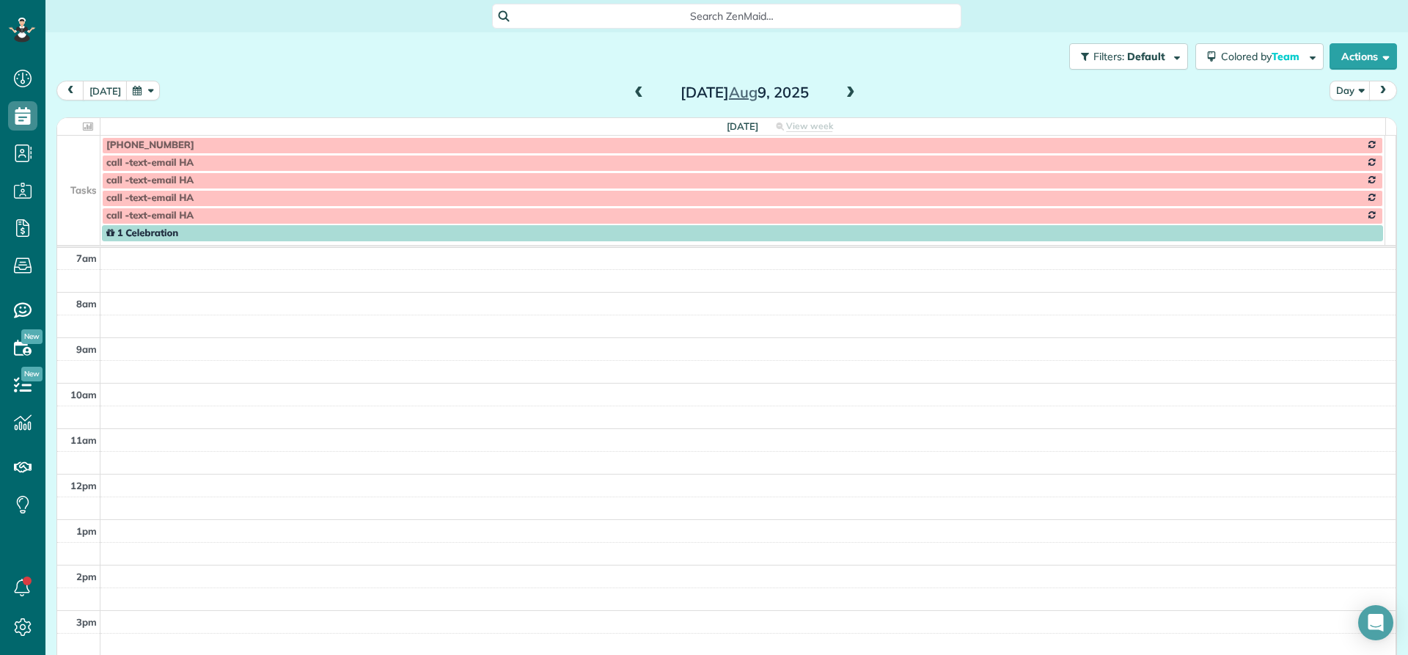
click at [631, 93] on span at bounding box center [639, 93] width 16 height 13
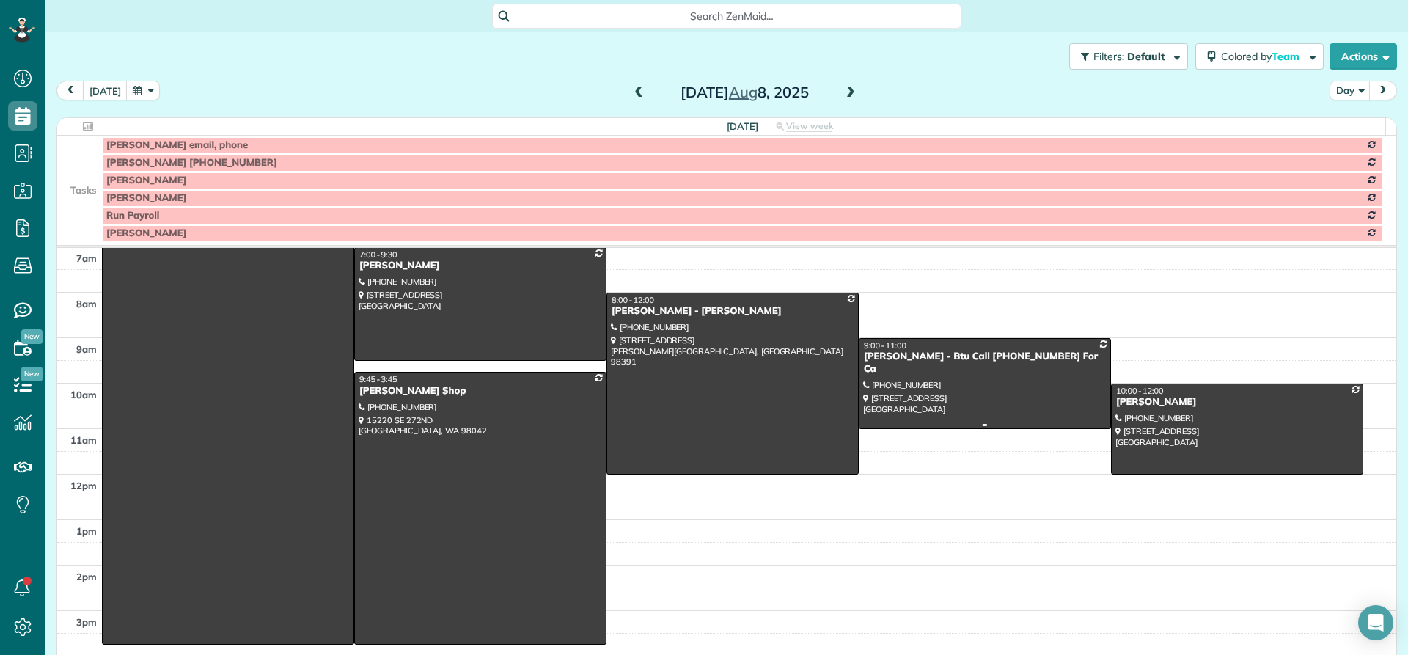
click at [892, 363] on div "[PERSON_NAME] - Btu Call [PHONE_NUMBER] For Ca" at bounding box center [984, 362] width 243 height 25
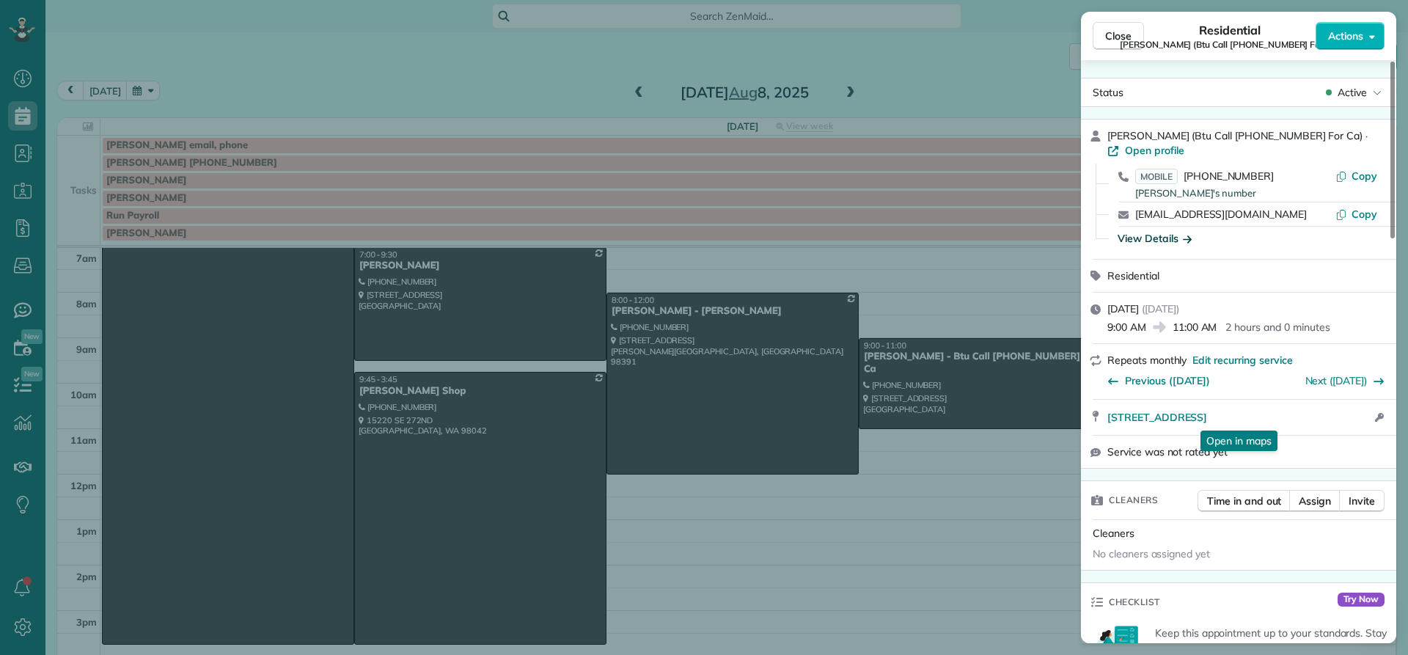
click at [1145, 237] on div "View Details" at bounding box center [1154, 238] width 74 height 15
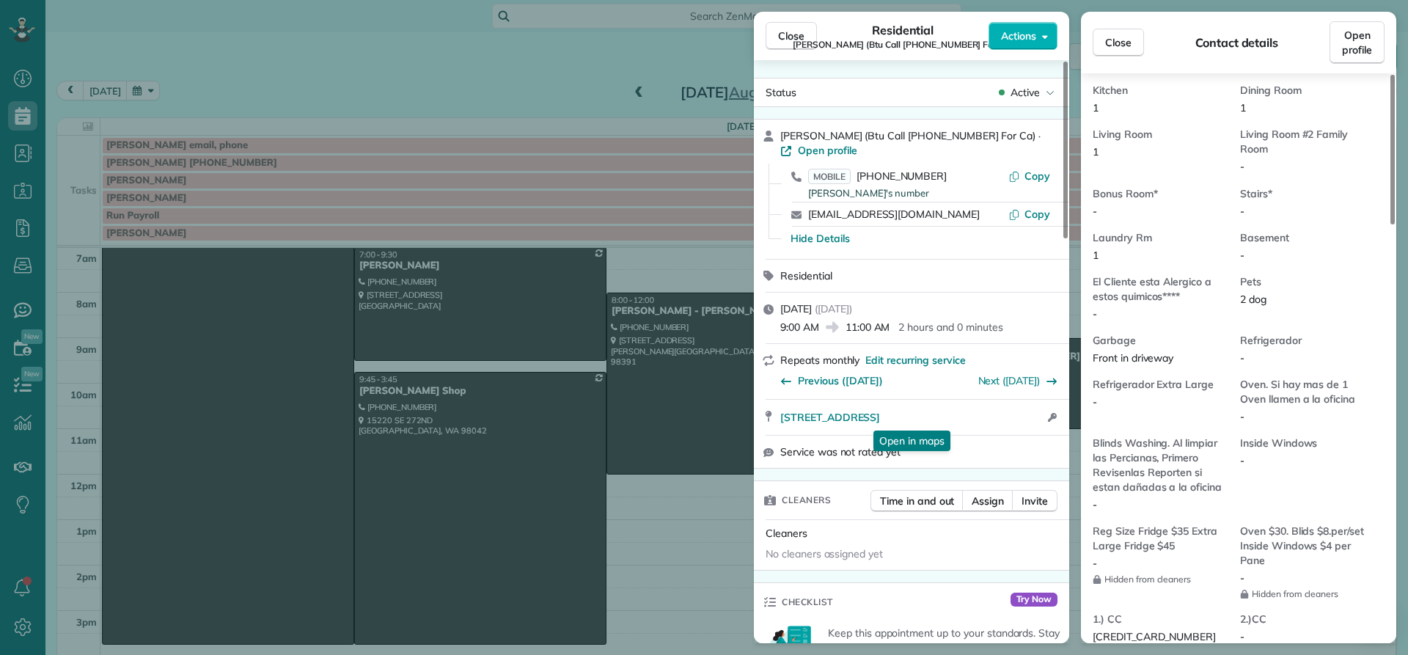
scroll to position [1038, 0]
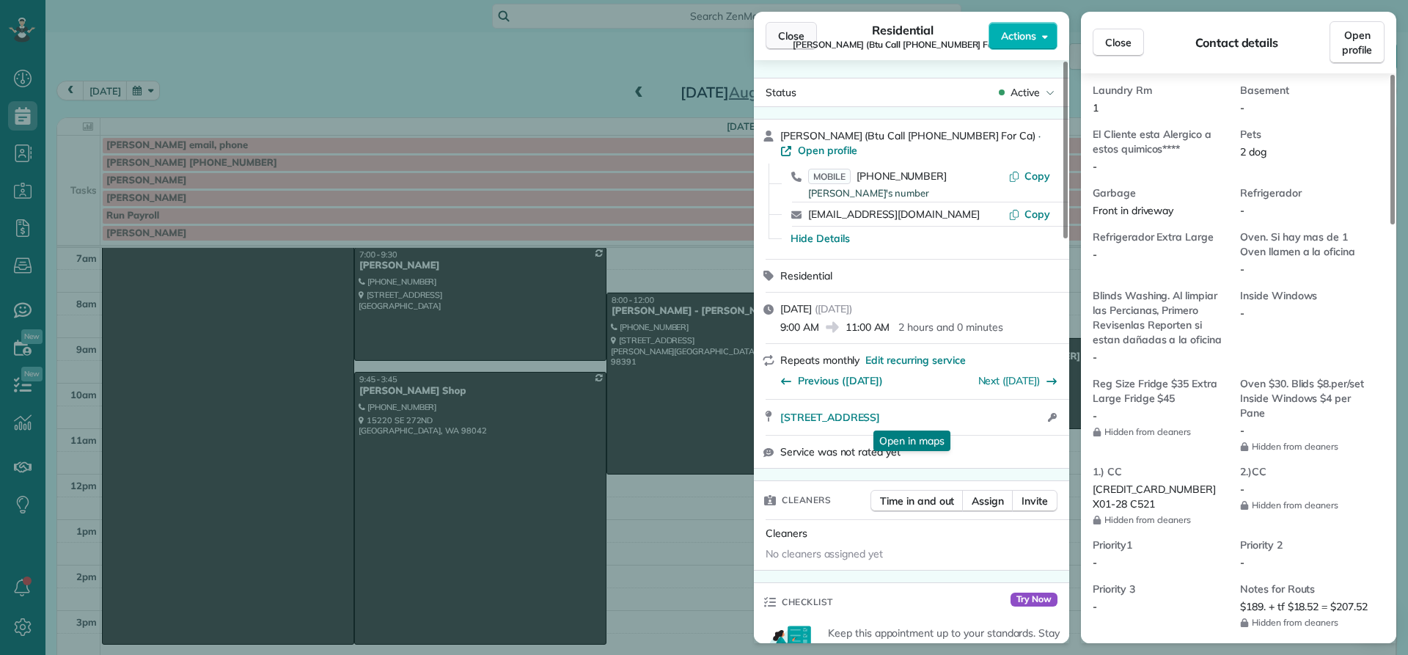
click at [782, 34] on span "Close" at bounding box center [791, 36] width 26 height 15
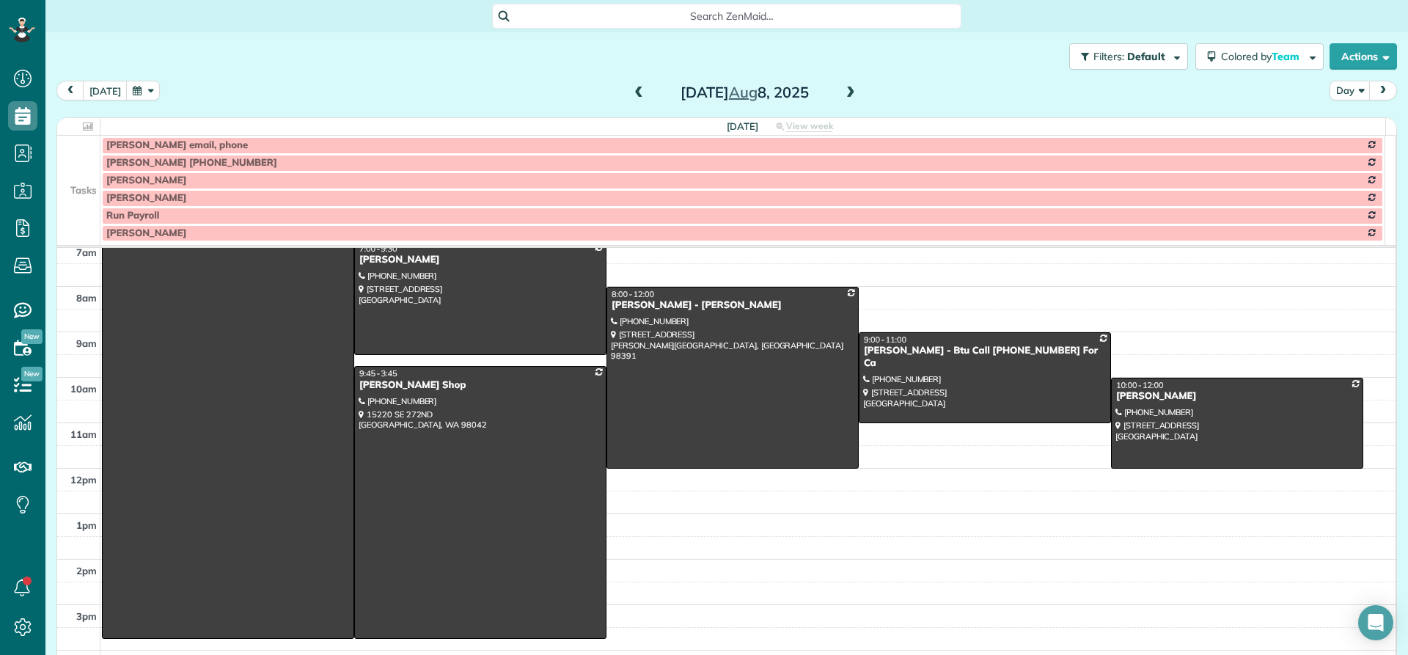
scroll to position [137, 0]
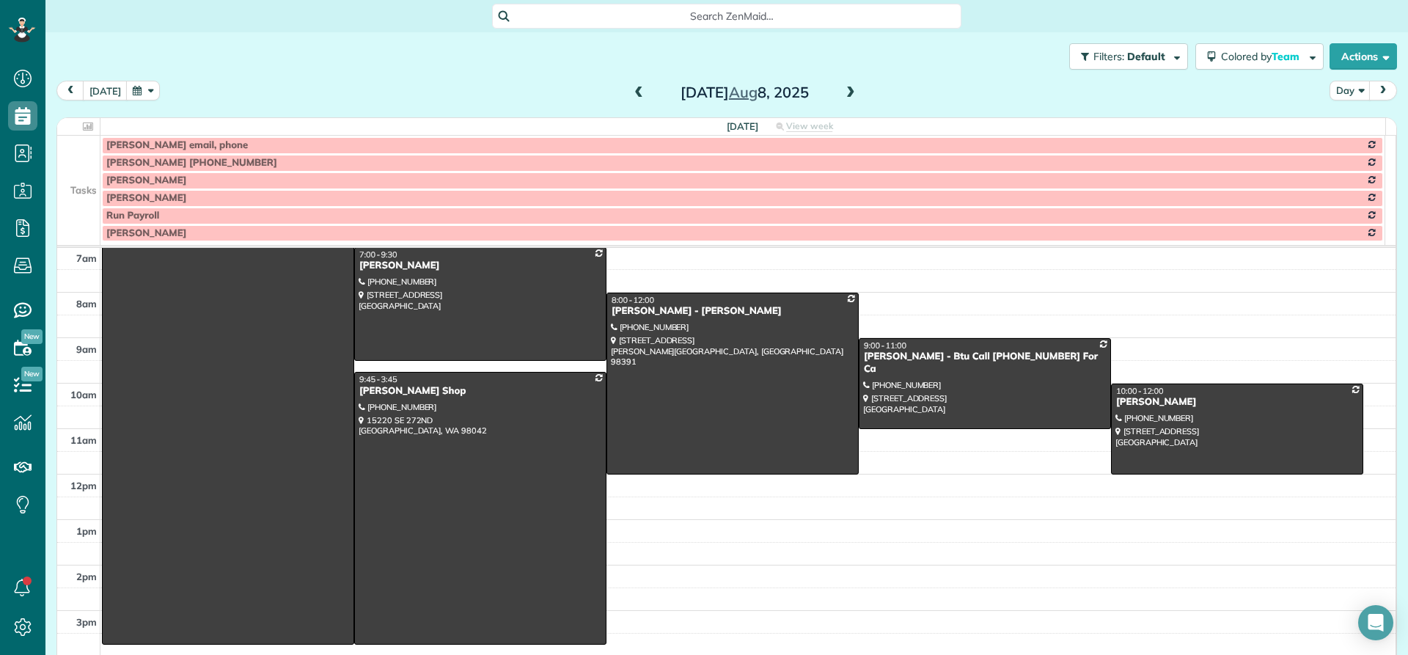
click at [1051, 274] on div "4am 5am 6am 7am 8am 9am 10am 11am 12pm 1pm 2pm 3pm 4pm 5pm 6pm 7pm 4:45 - 3:[GE…" at bounding box center [726, 474] width 1338 height 727
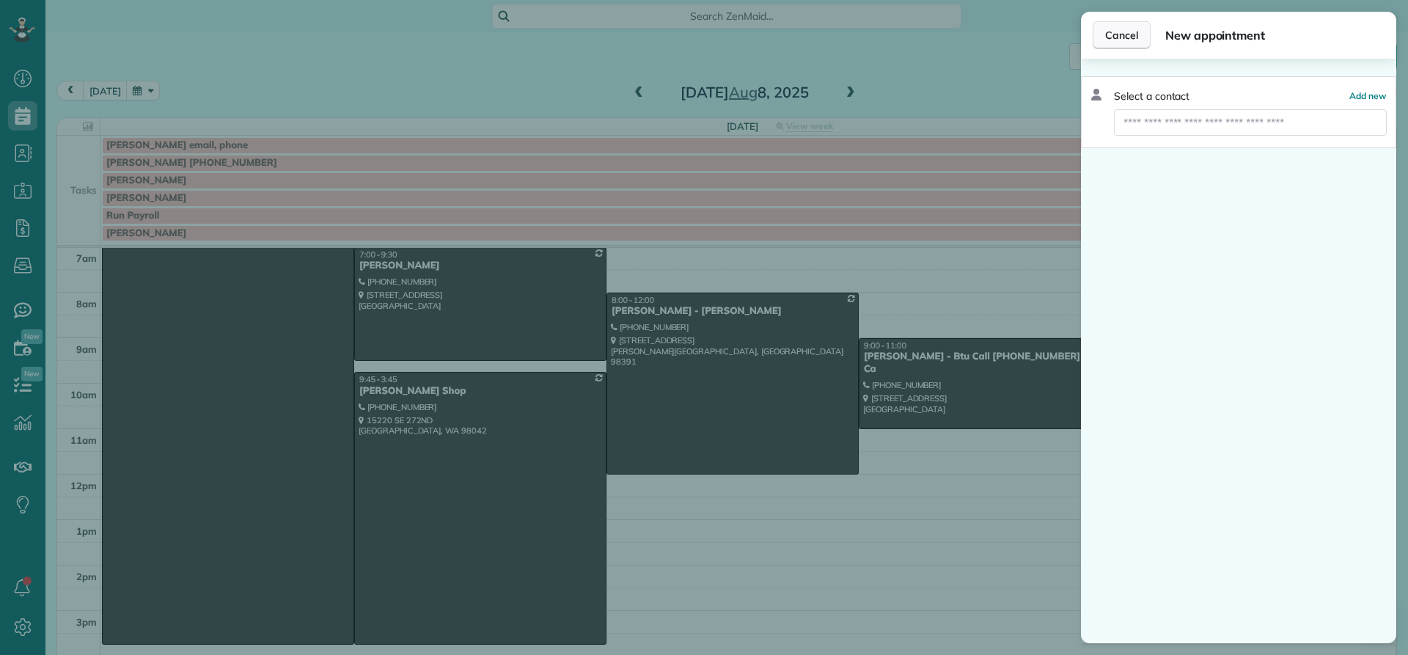
click at [1126, 37] on span "Cancel" at bounding box center [1121, 35] width 33 height 15
